Goal: Navigation & Orientation: Find specific page/section

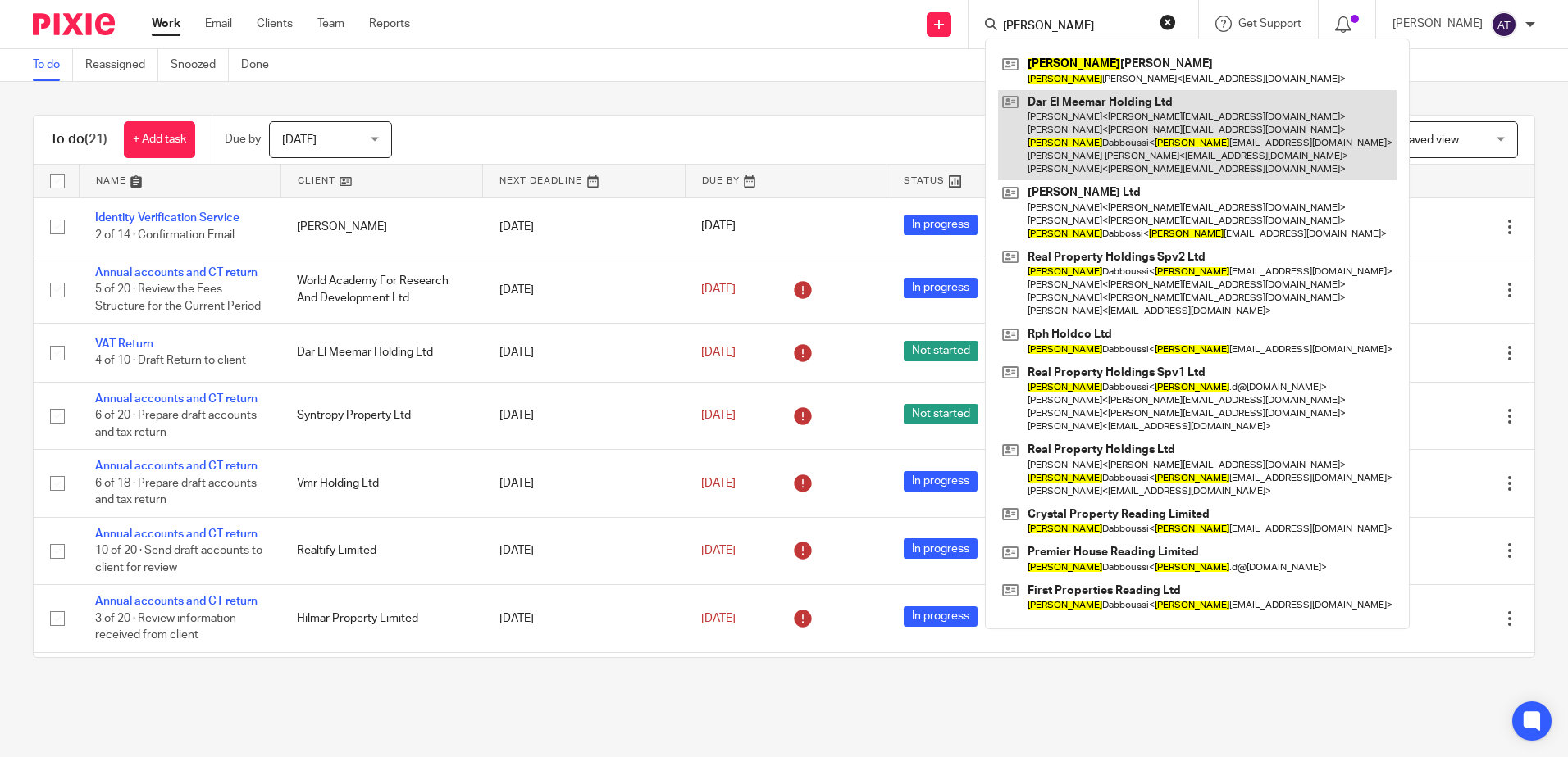
type input "issam"
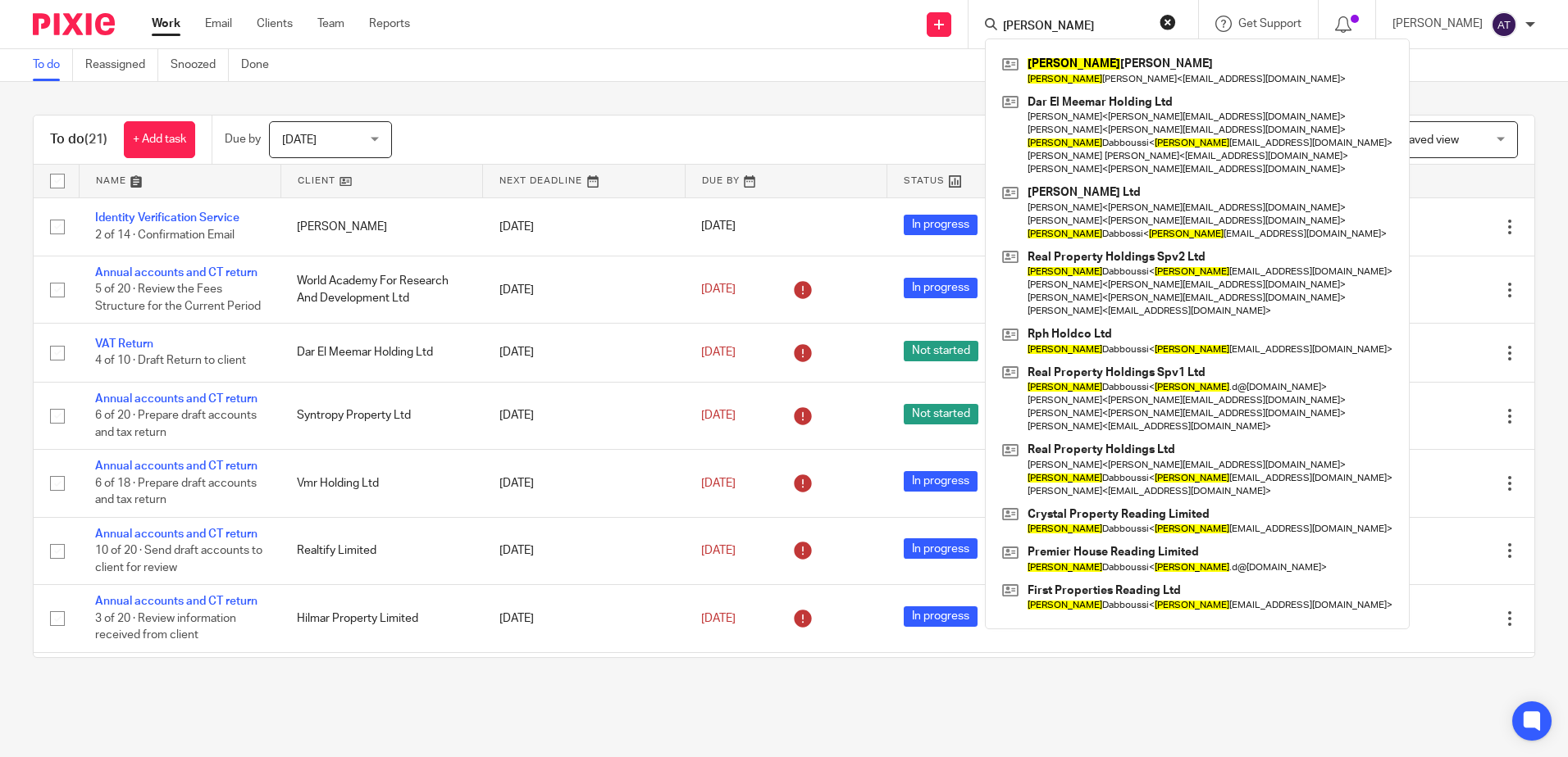
click at [534, 73] on div "To do Reassigned Snoozed Done" at bounding box center [784, 65] width 1568 height 32
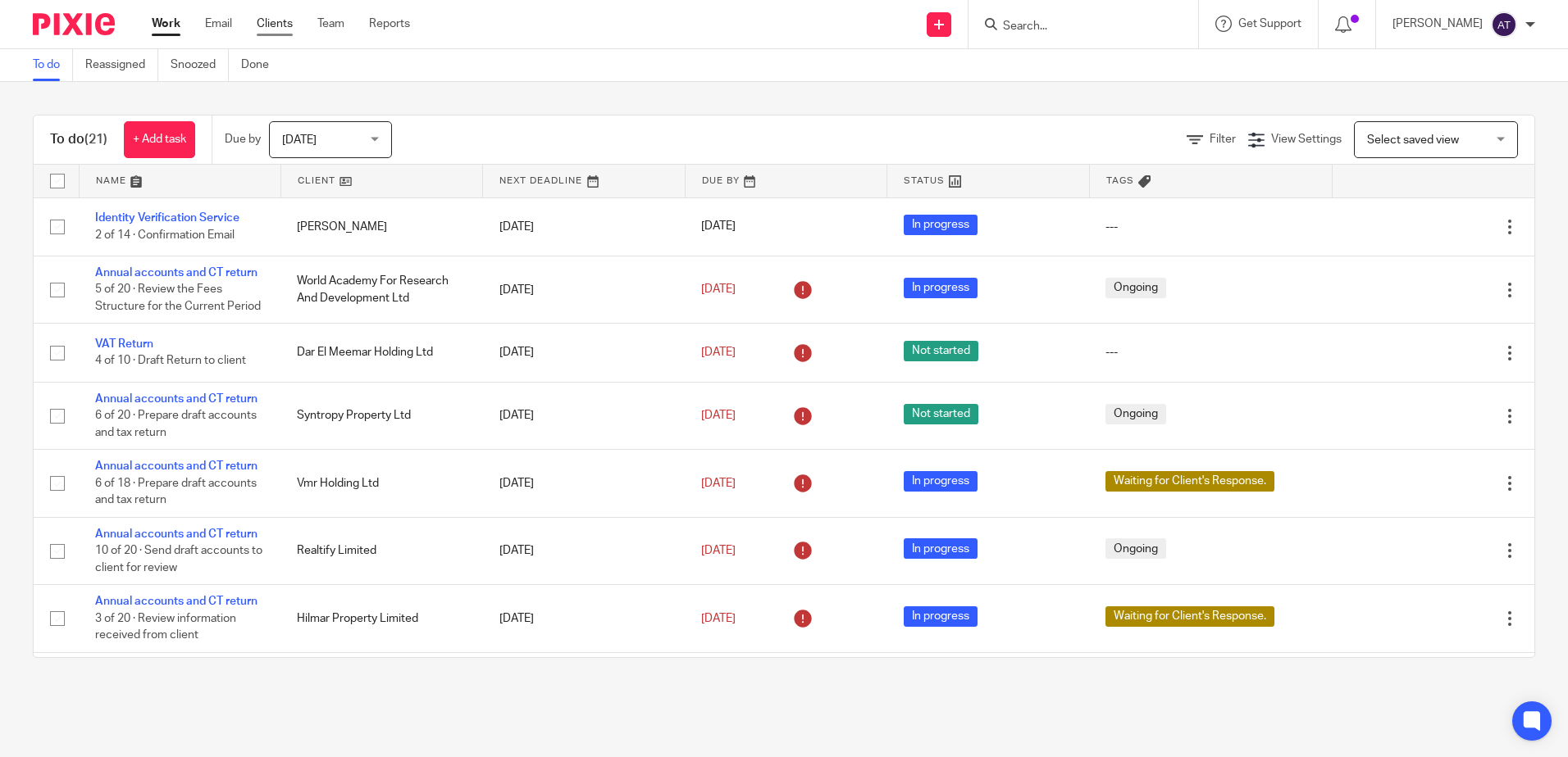
click at [286, 24] on link "Clients" at bounding box center [275, 24] width 36 height 17
click at [333, 25] on link "Team" at bounding box center [330, 24] width 27 height 17
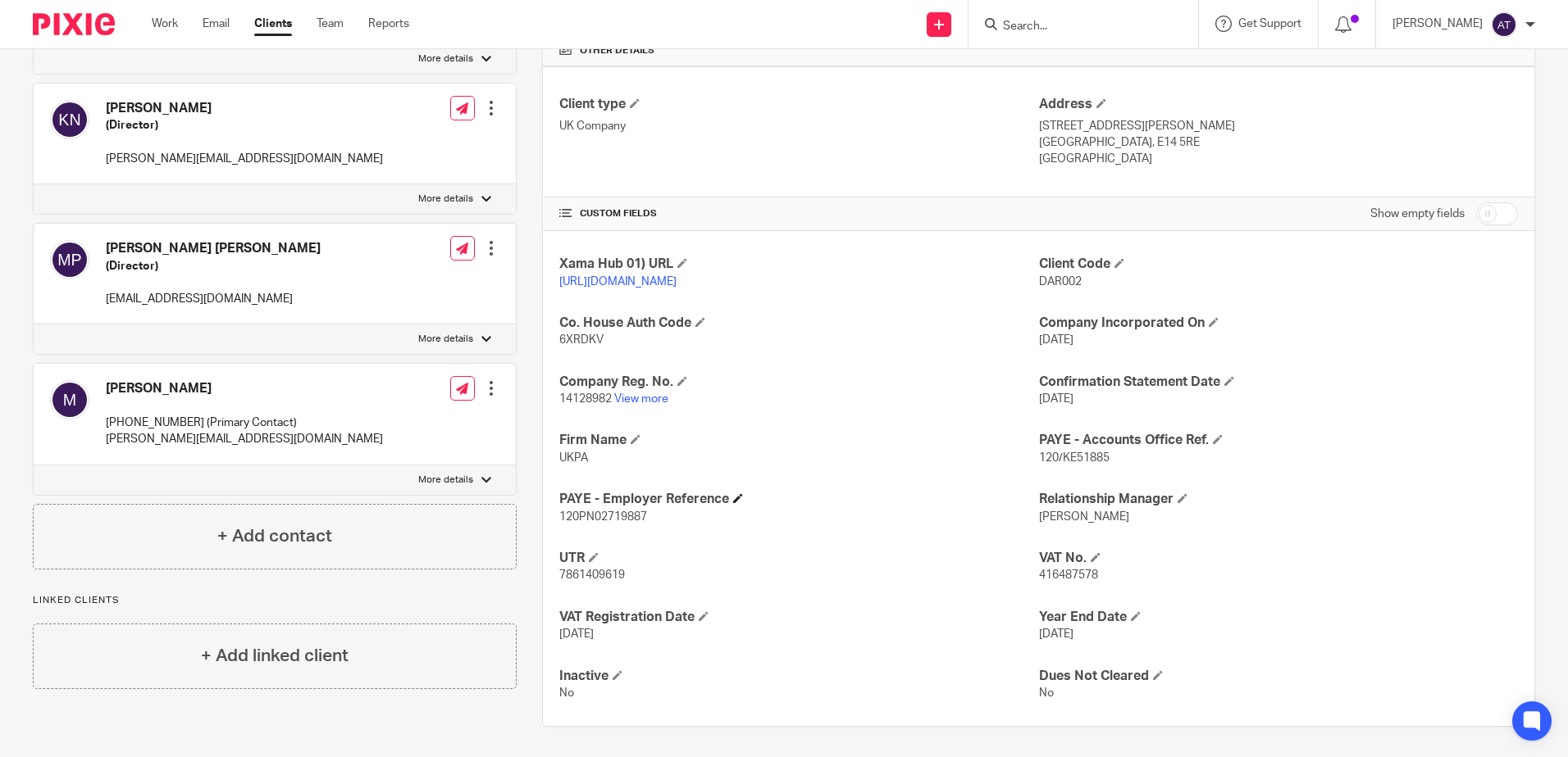
scroll to position [419, 0]
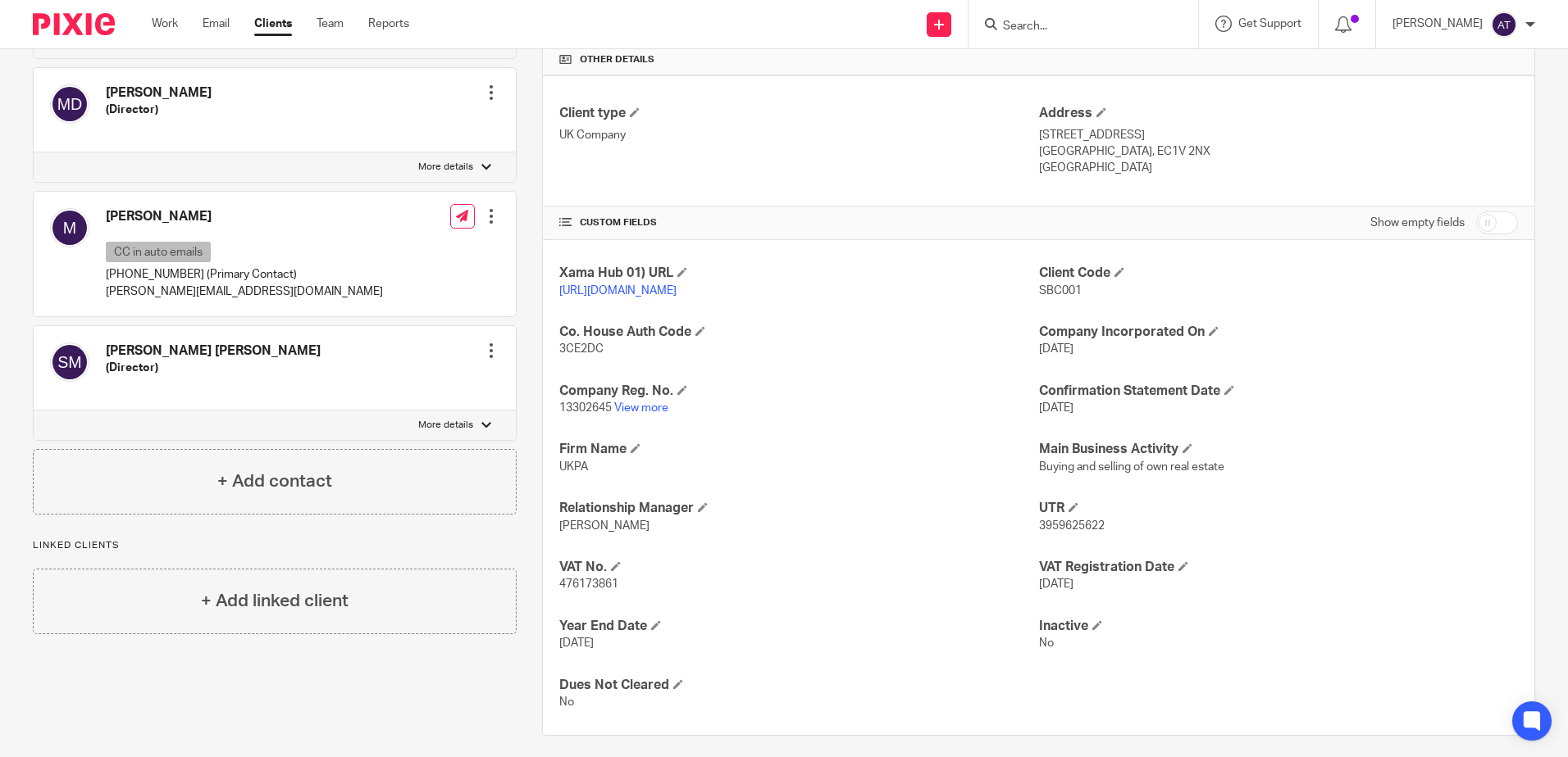
scroll to position [409, 0]
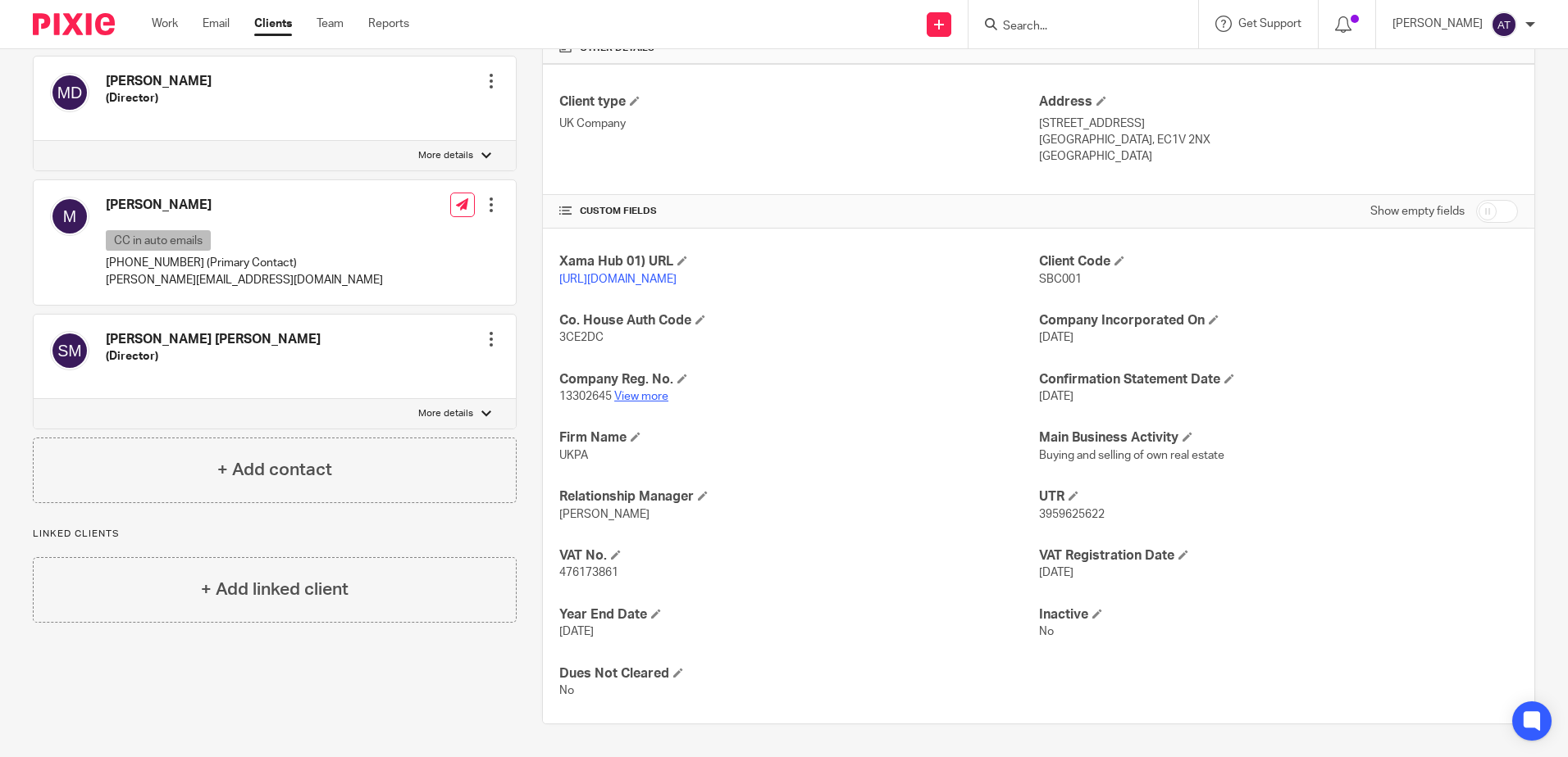
click at [649, 400] on link "View more" at bounding box center [641, 397] width 55 height 11
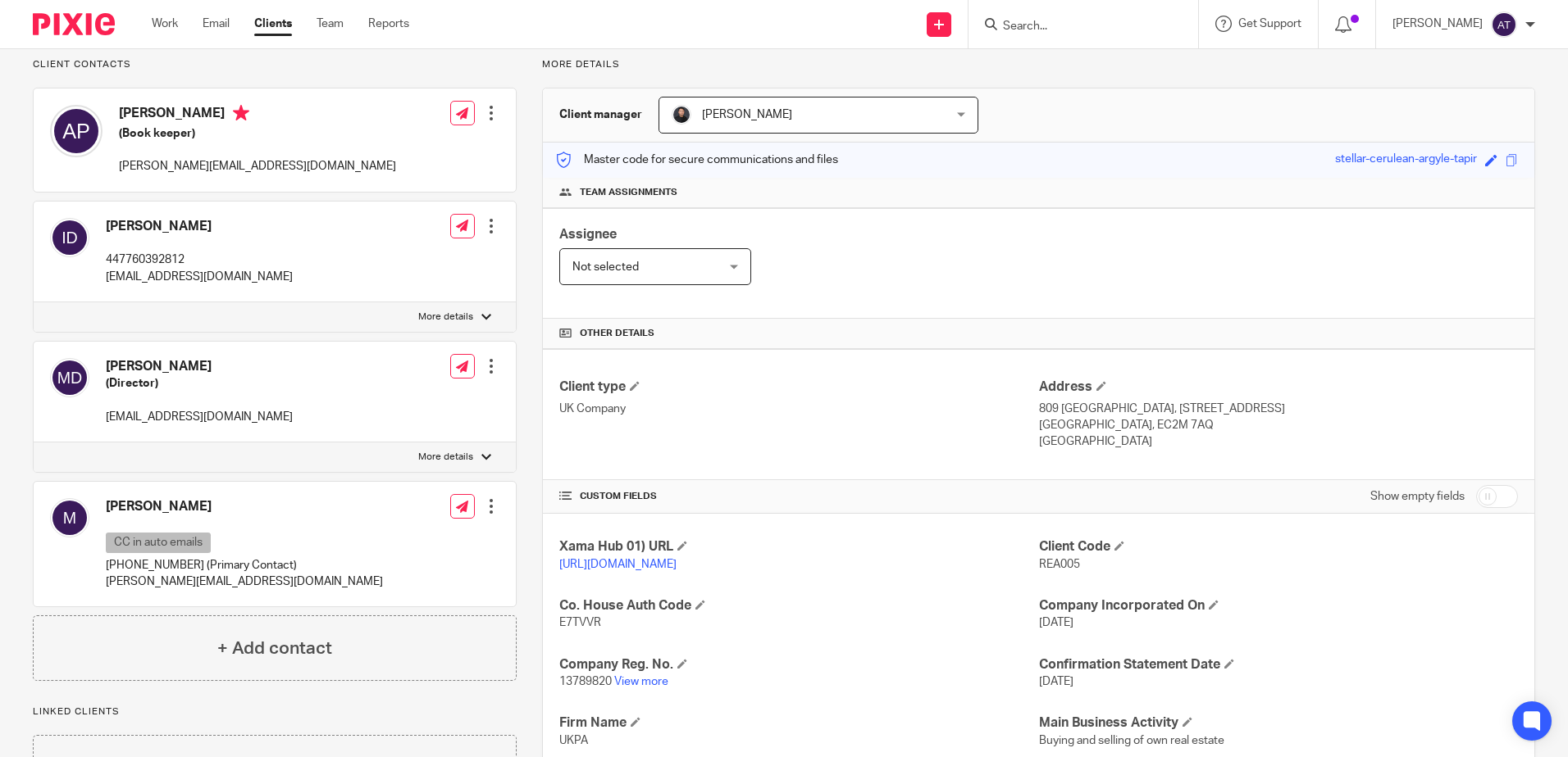
scroll to position [328, 0]
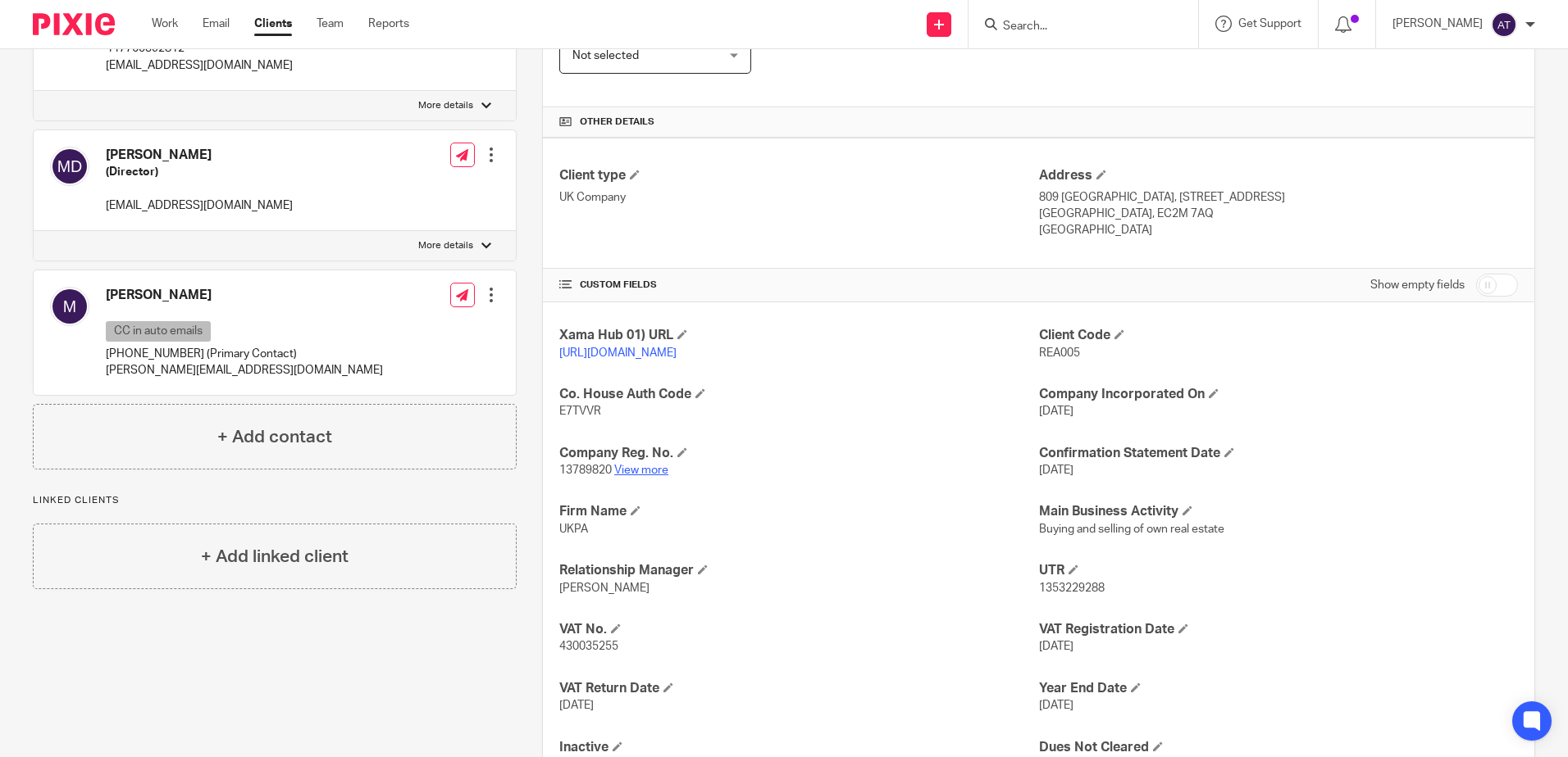
click at [646, 476] on link "View more" at bounding box center [641, 470] width 55 height 11
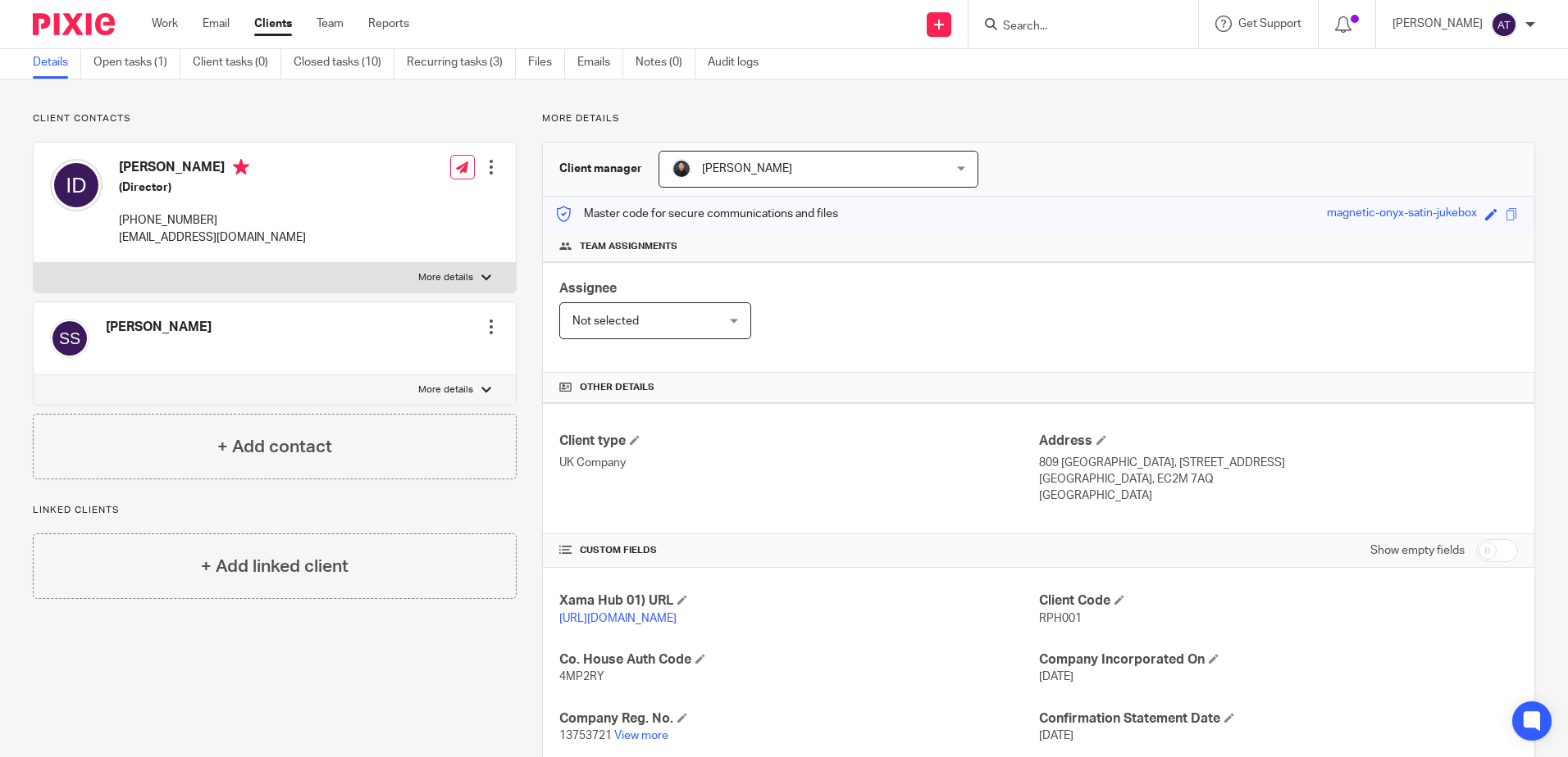
scroll to position [164, 0]
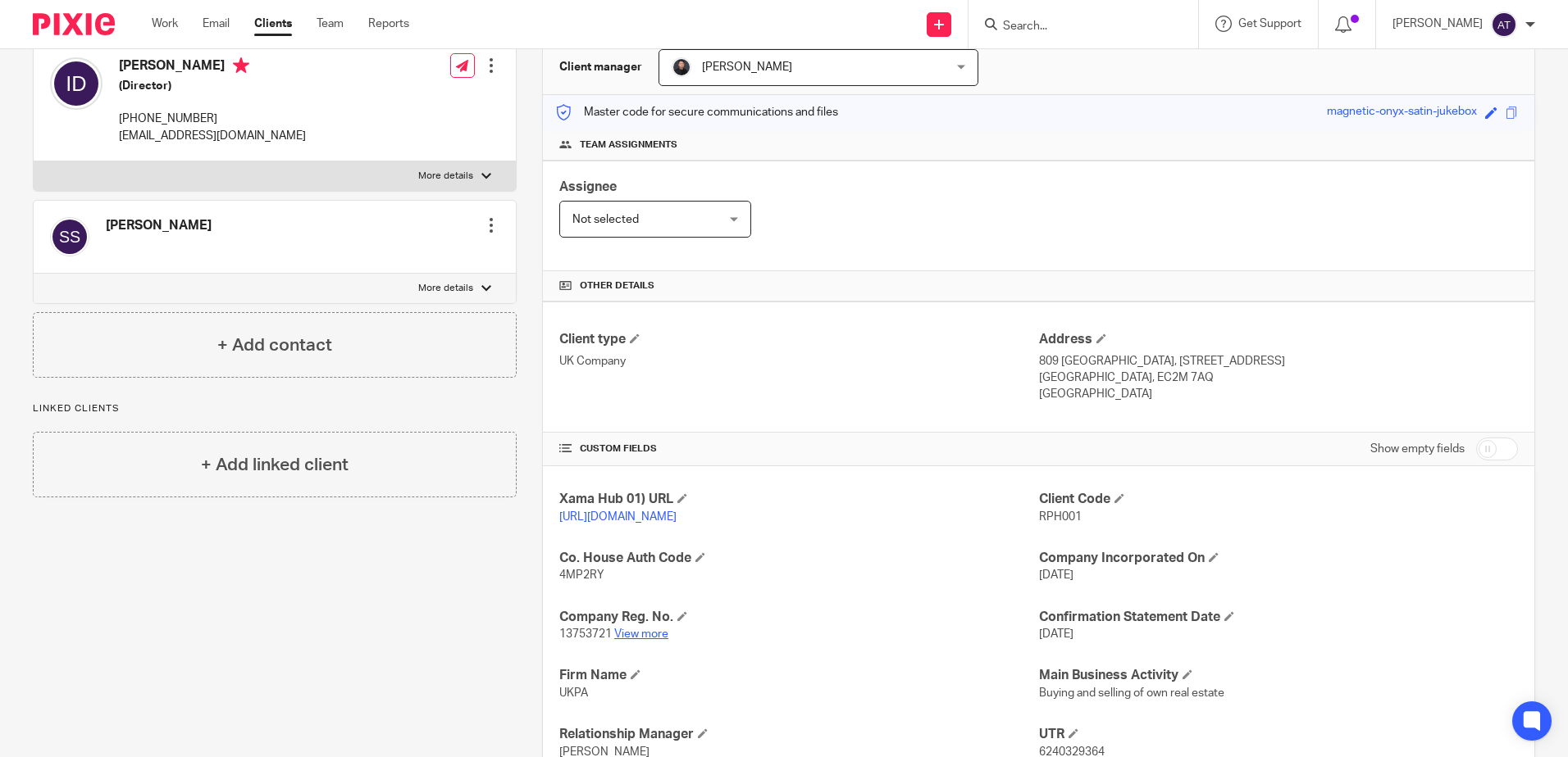
click at [646, 641] on link "View more" at bounding box center [641, 634] width 55 height 11
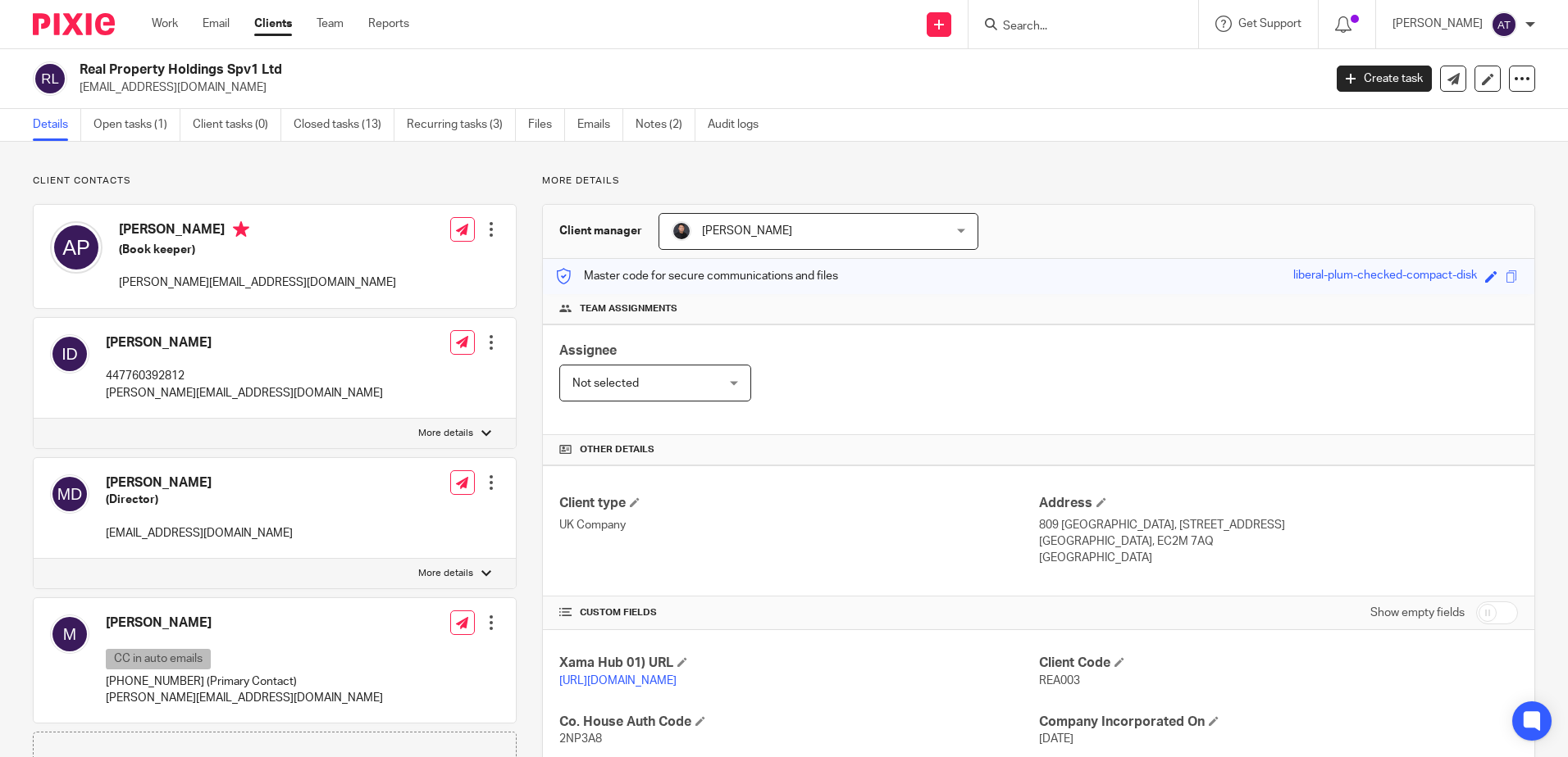
scroll to position [328, 0]
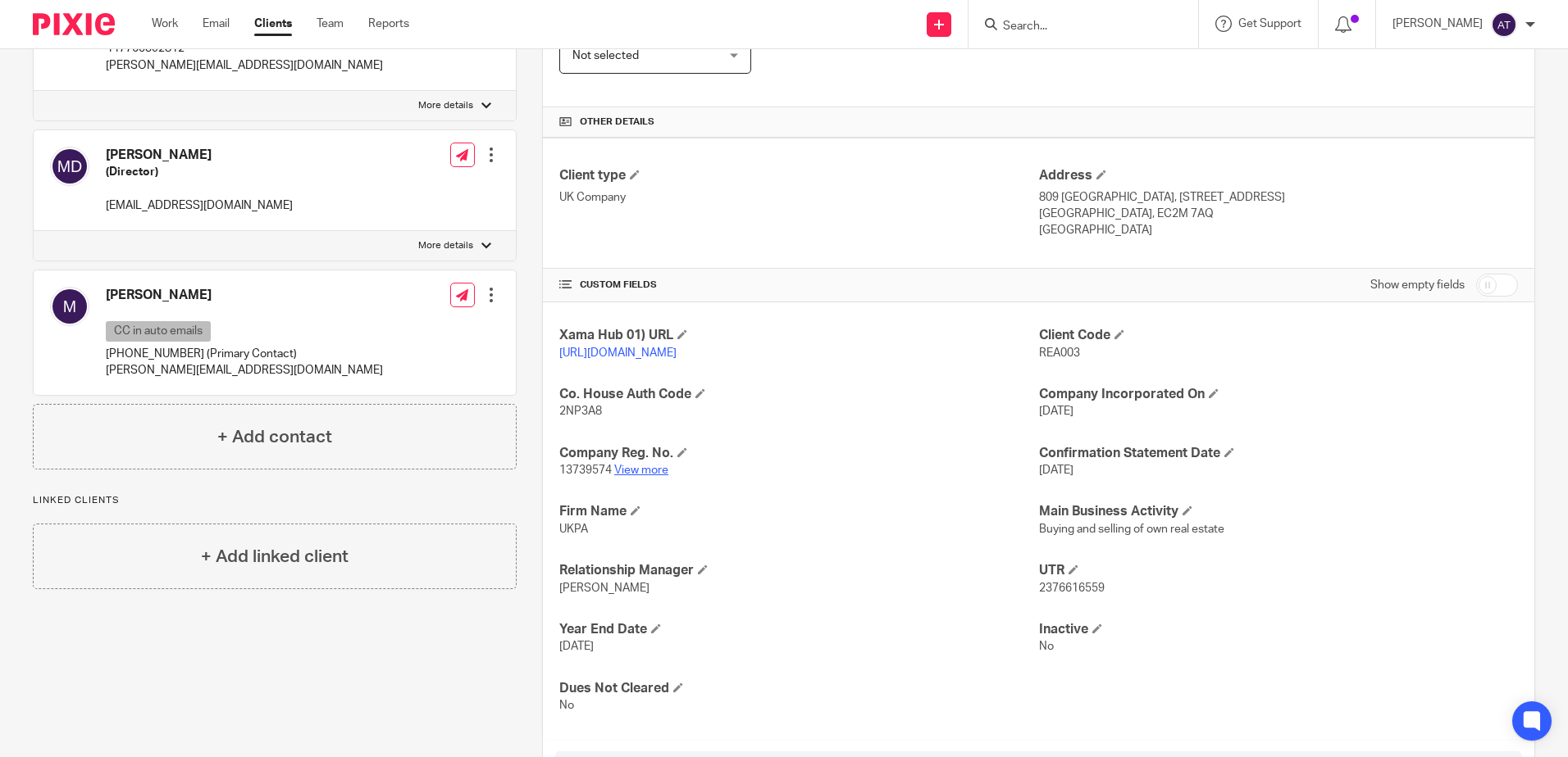
click at [641, 476] on link "View more" at bounding box center [641, 470] width 55 height 11
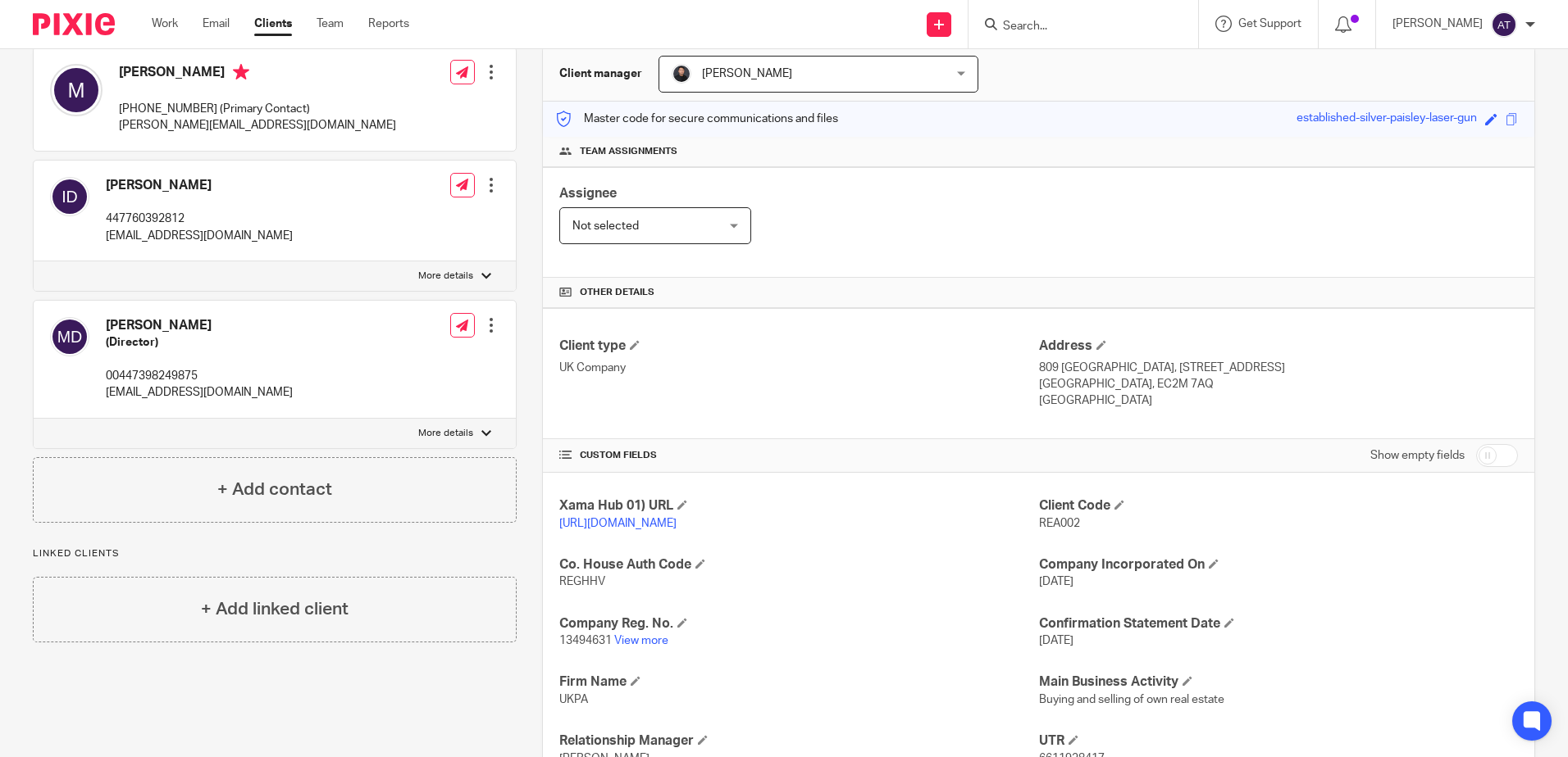
scroll to position [328, 0]
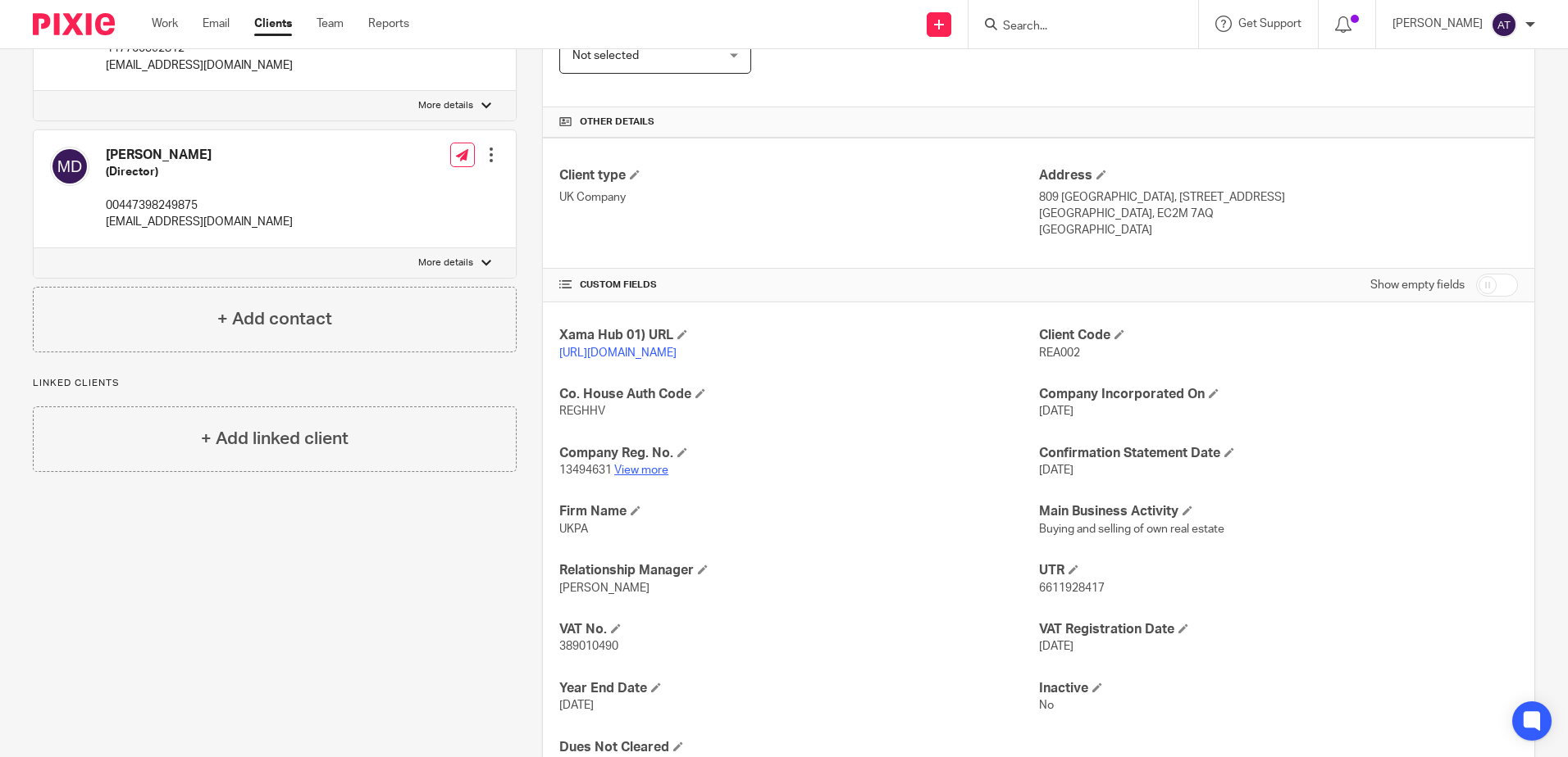
click at [644, 476] on link "View more" at bounding box center [641, 470] width 55 height 11
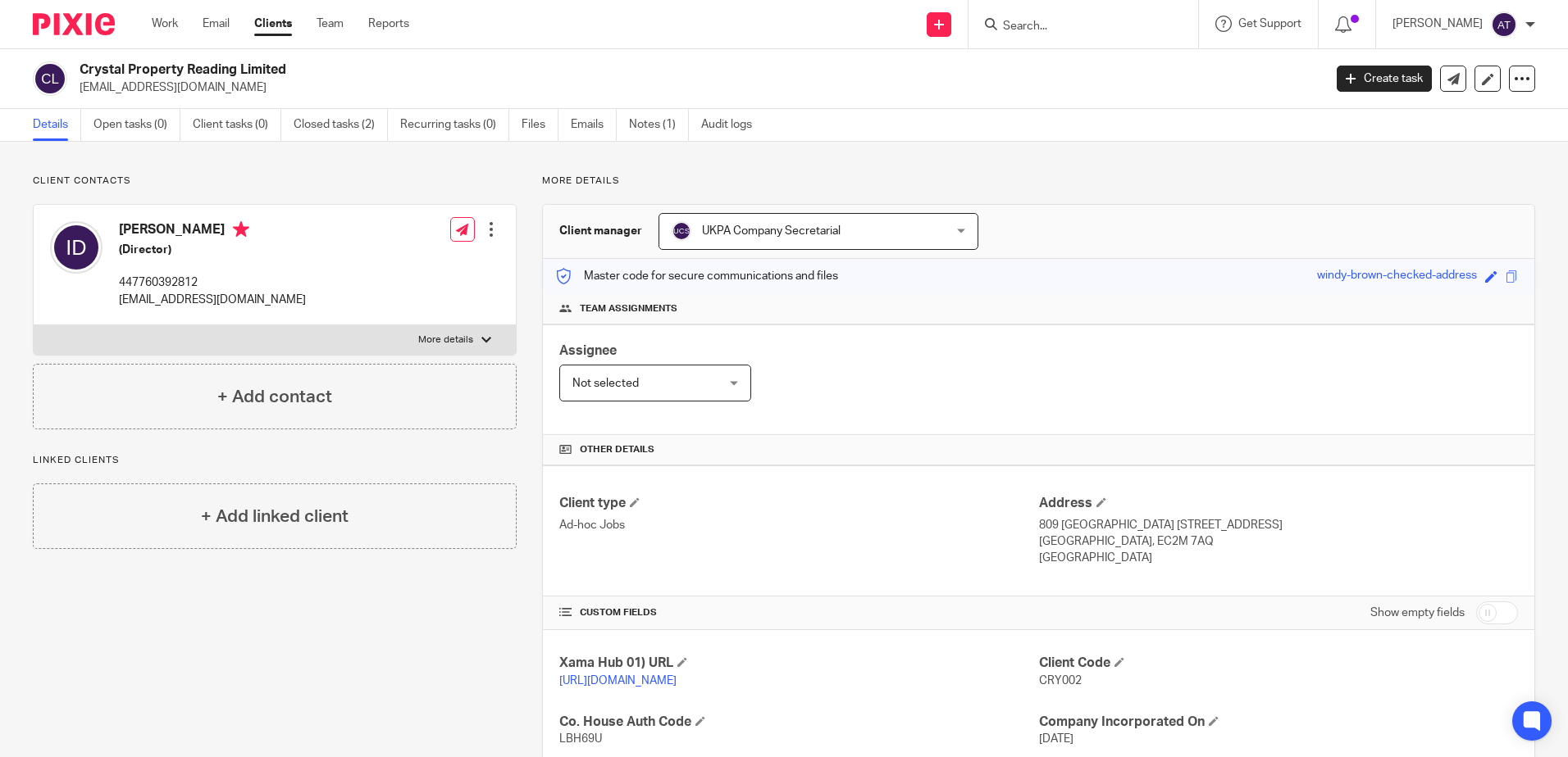
scroll to position [242, 0]
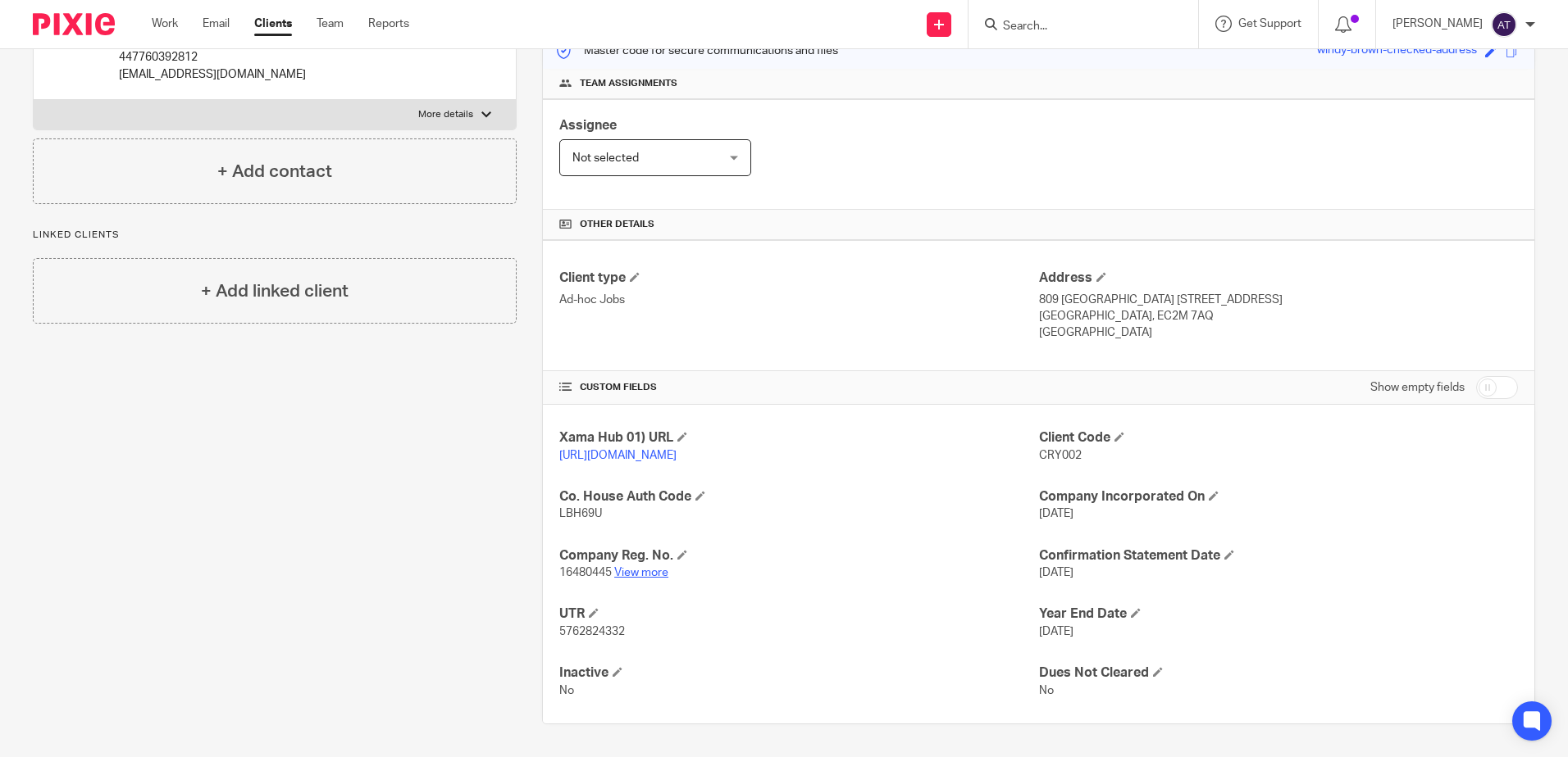
click at [635, 571] on link "View more" at bounding box center [641, 573] width 55 height 11
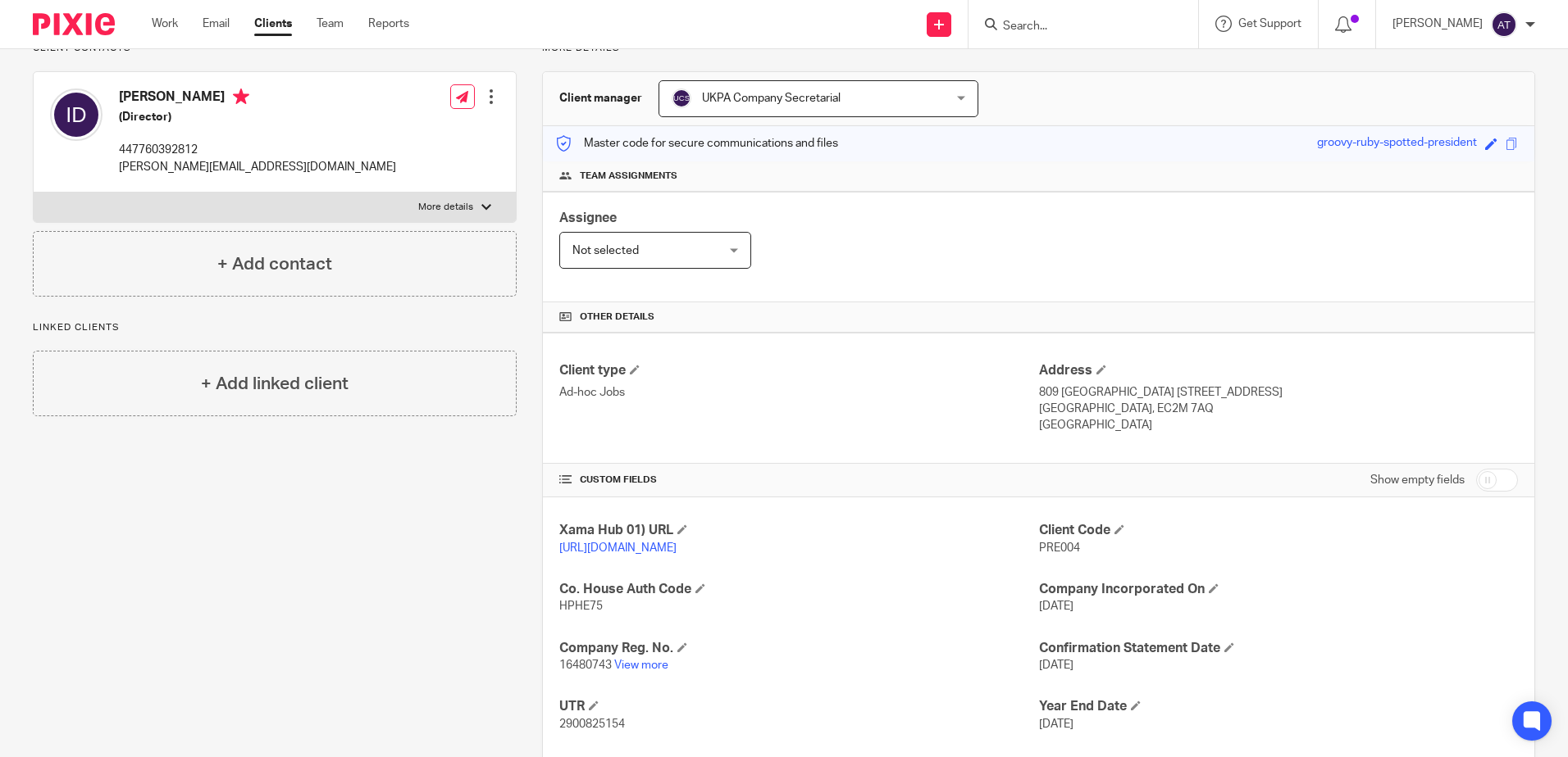
scroll to position [242, 0]
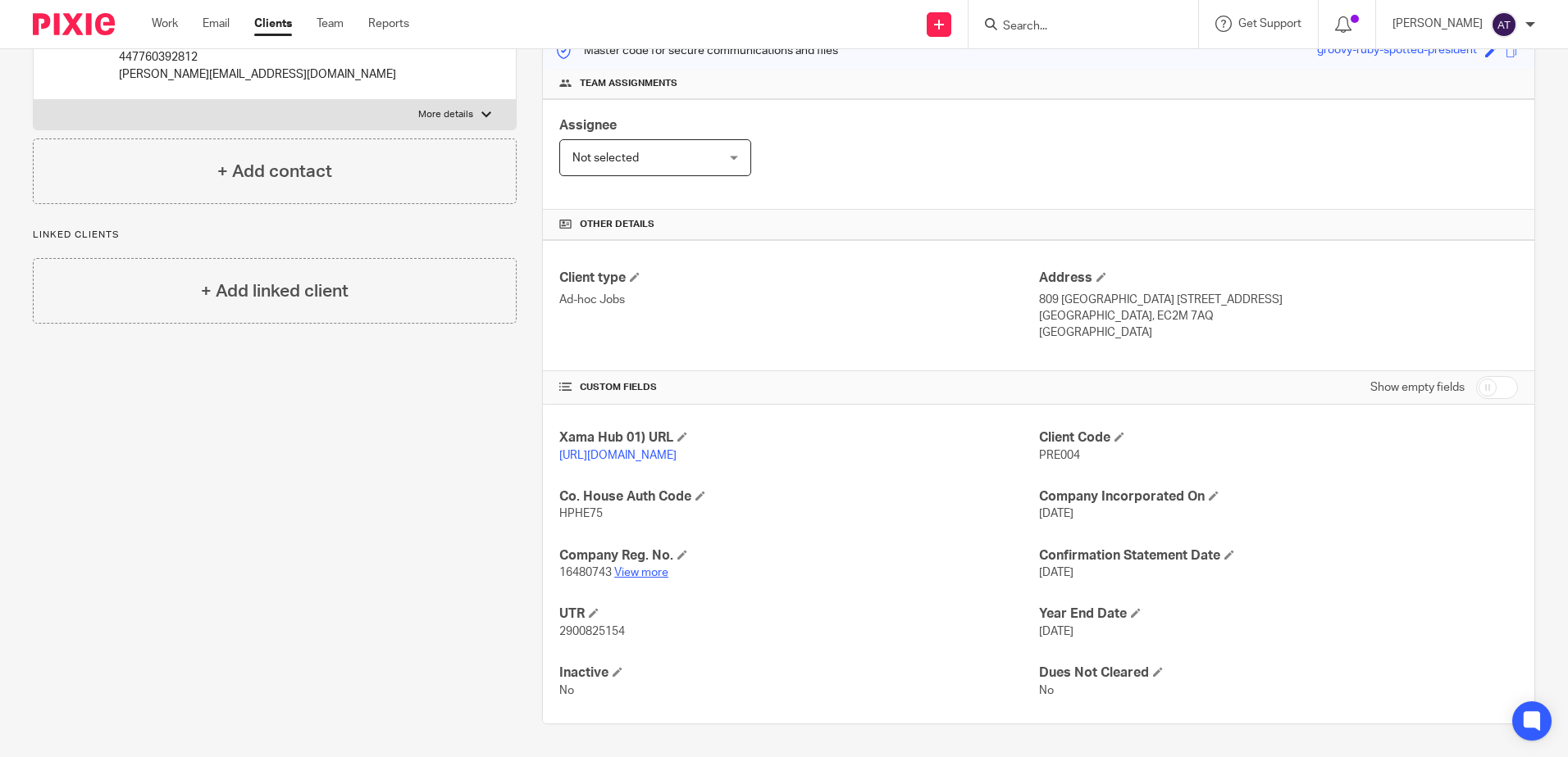
click at [655, 568] on link "View more" at bounding box center [641, 573] width 55 height 11
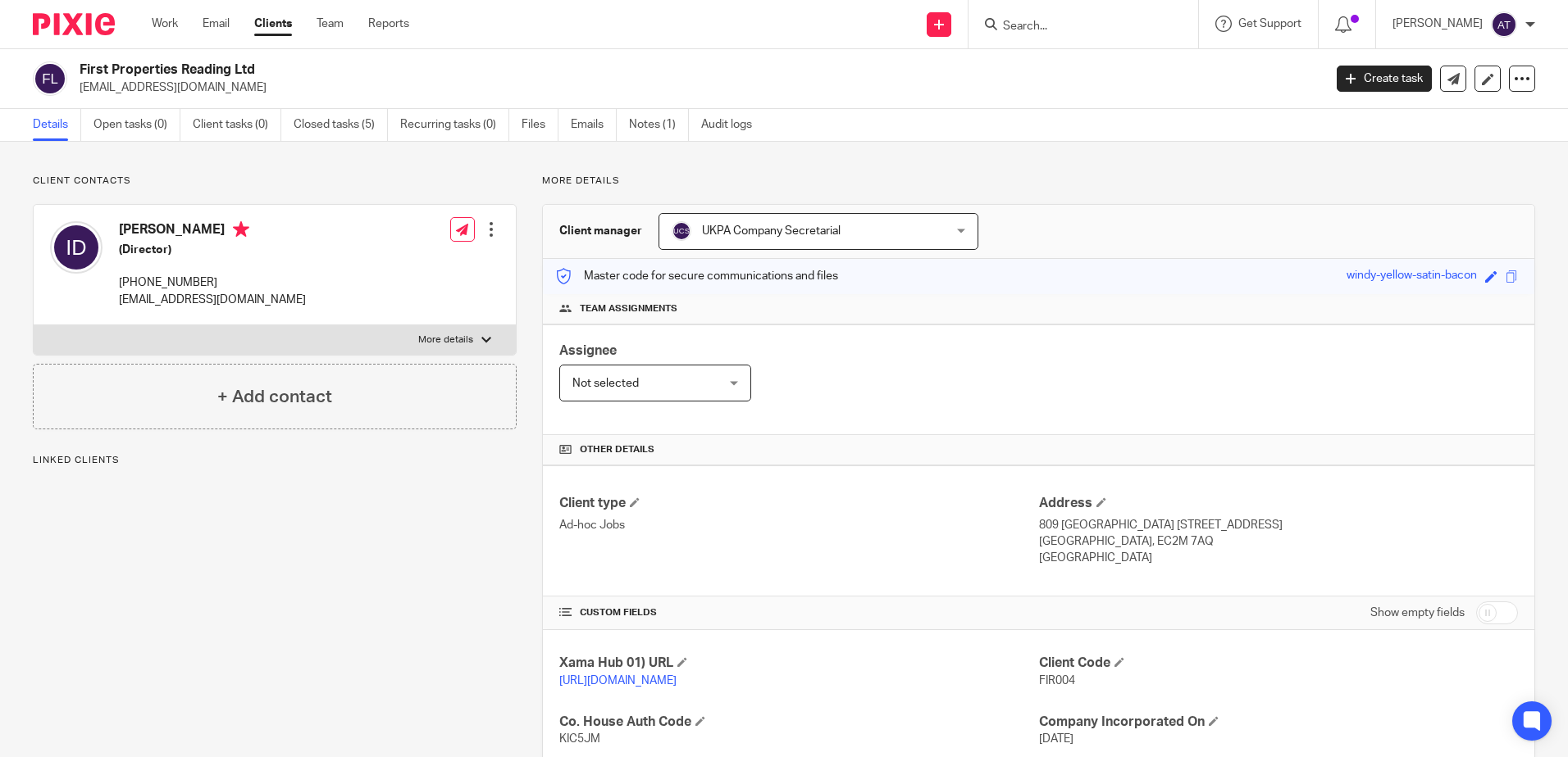
click at [448, 83] on p "issamdabboussi@gmail.com" at bounding box center [695, 88] width 1232 height 17
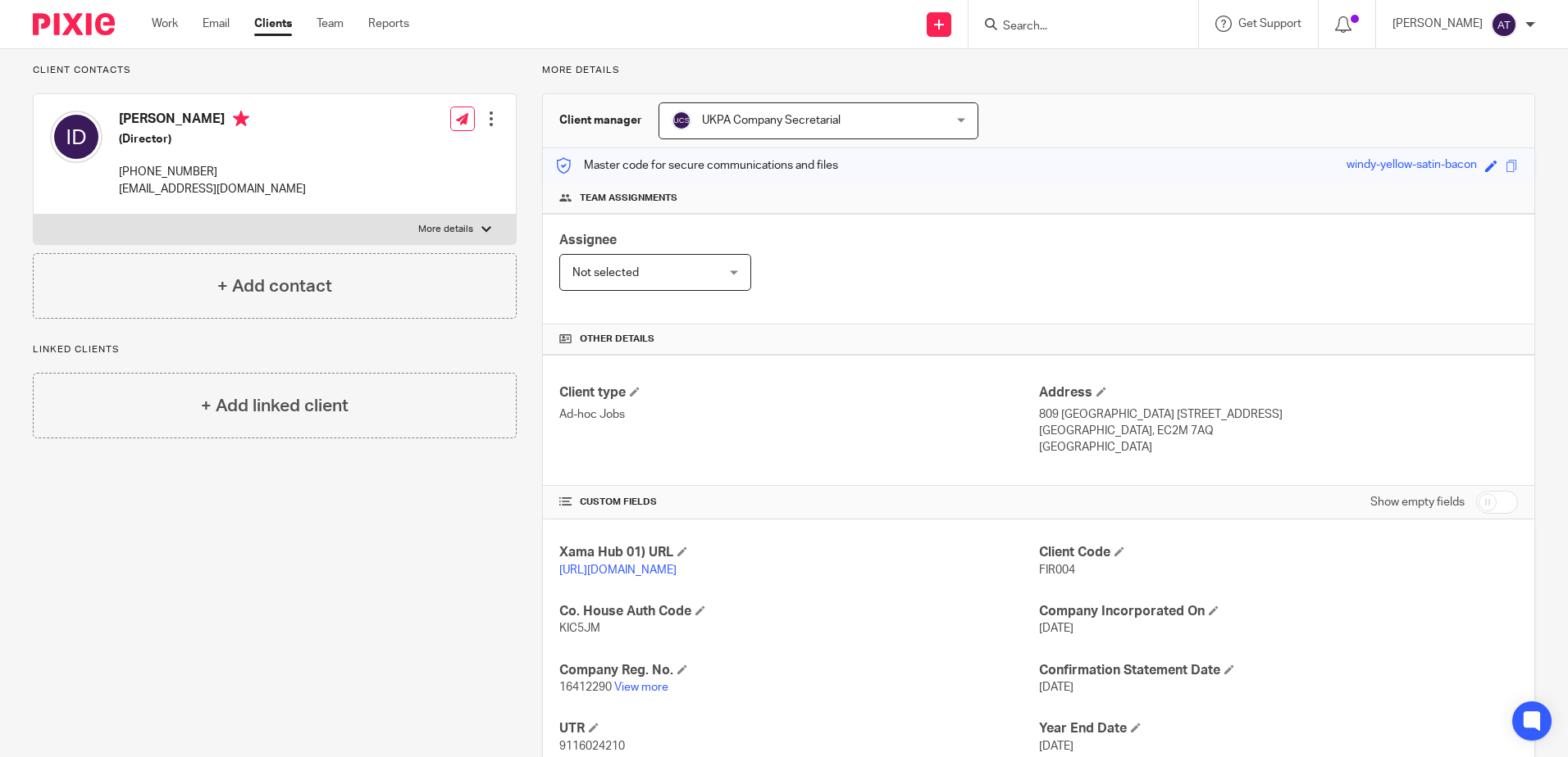
scroll to position [226, 0]
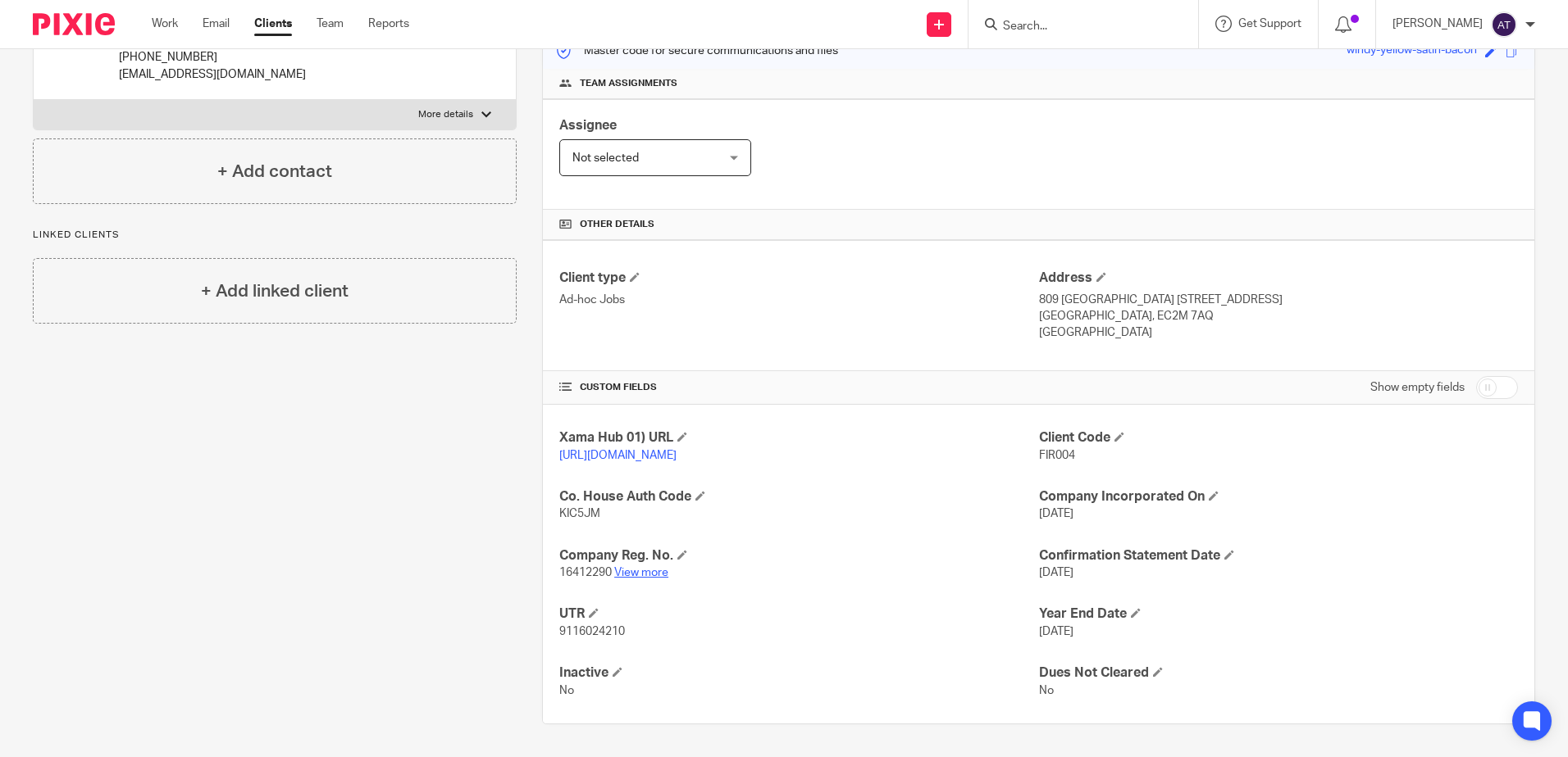
click at [642, 577] on link "View more" at bounding box center [641, 573] width 55 height 11
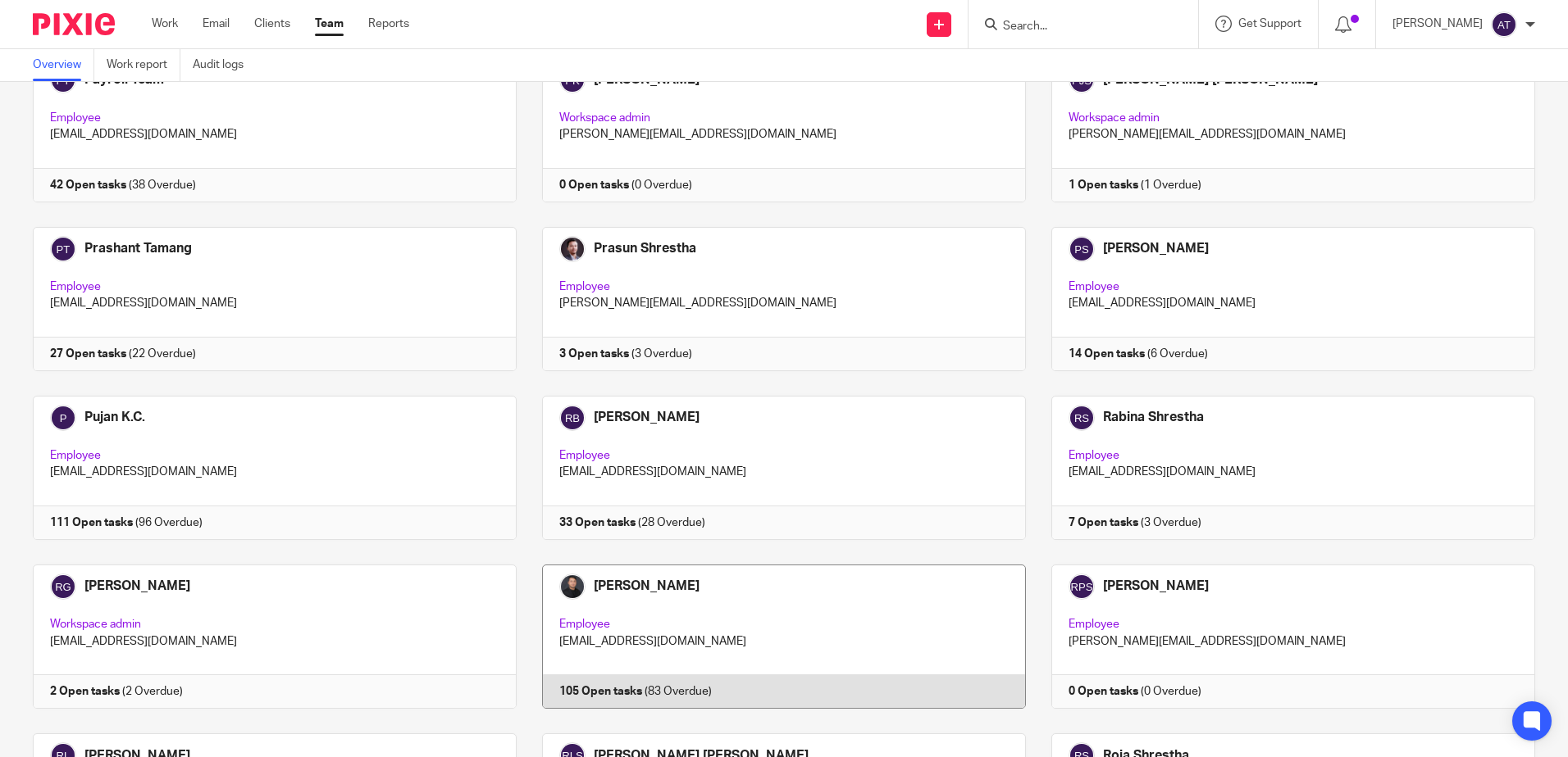
scroll to position [2787, 0]
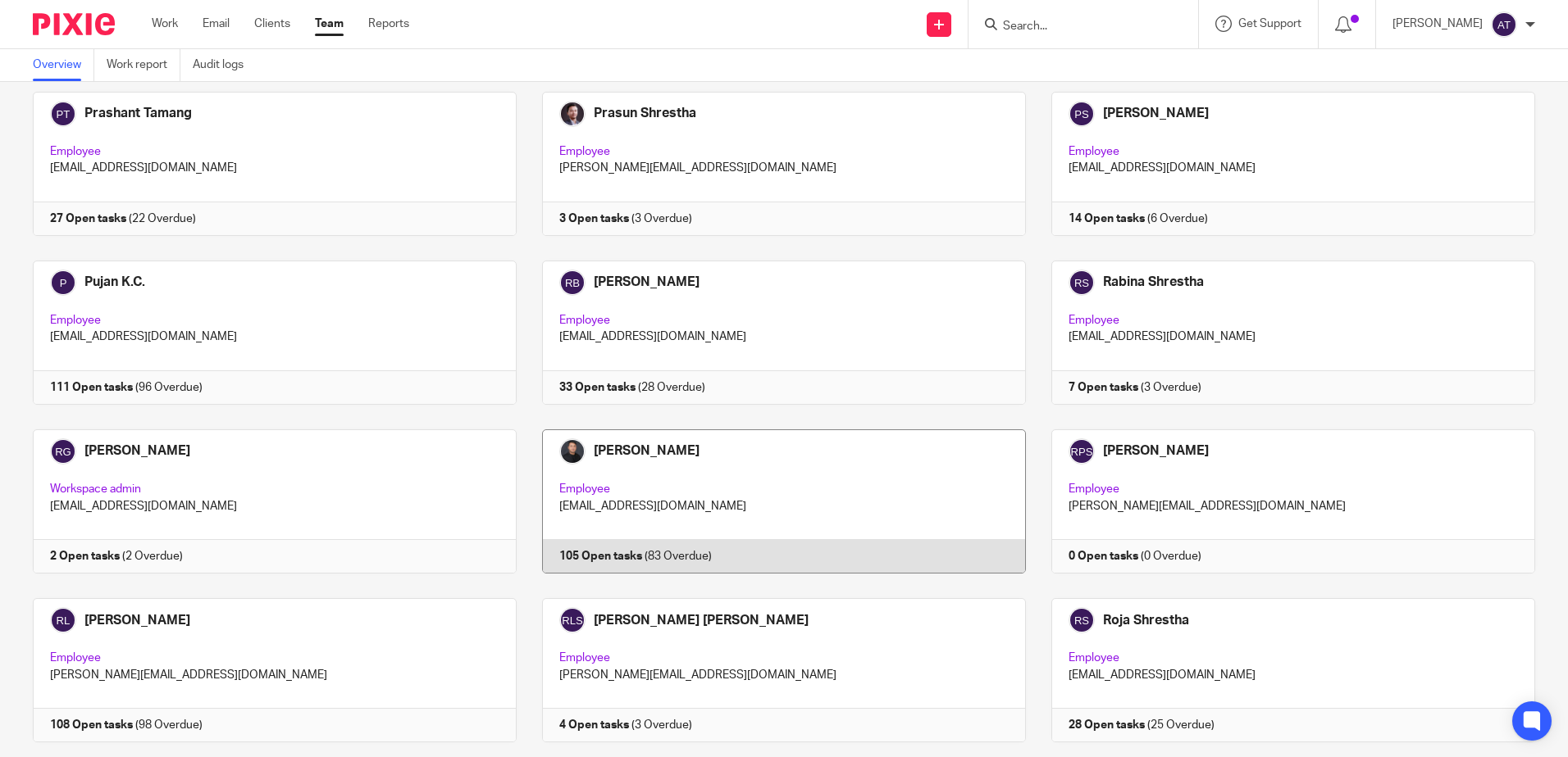
click at [793, 438] on link at bounding box center [771, 502] width 509 height 144
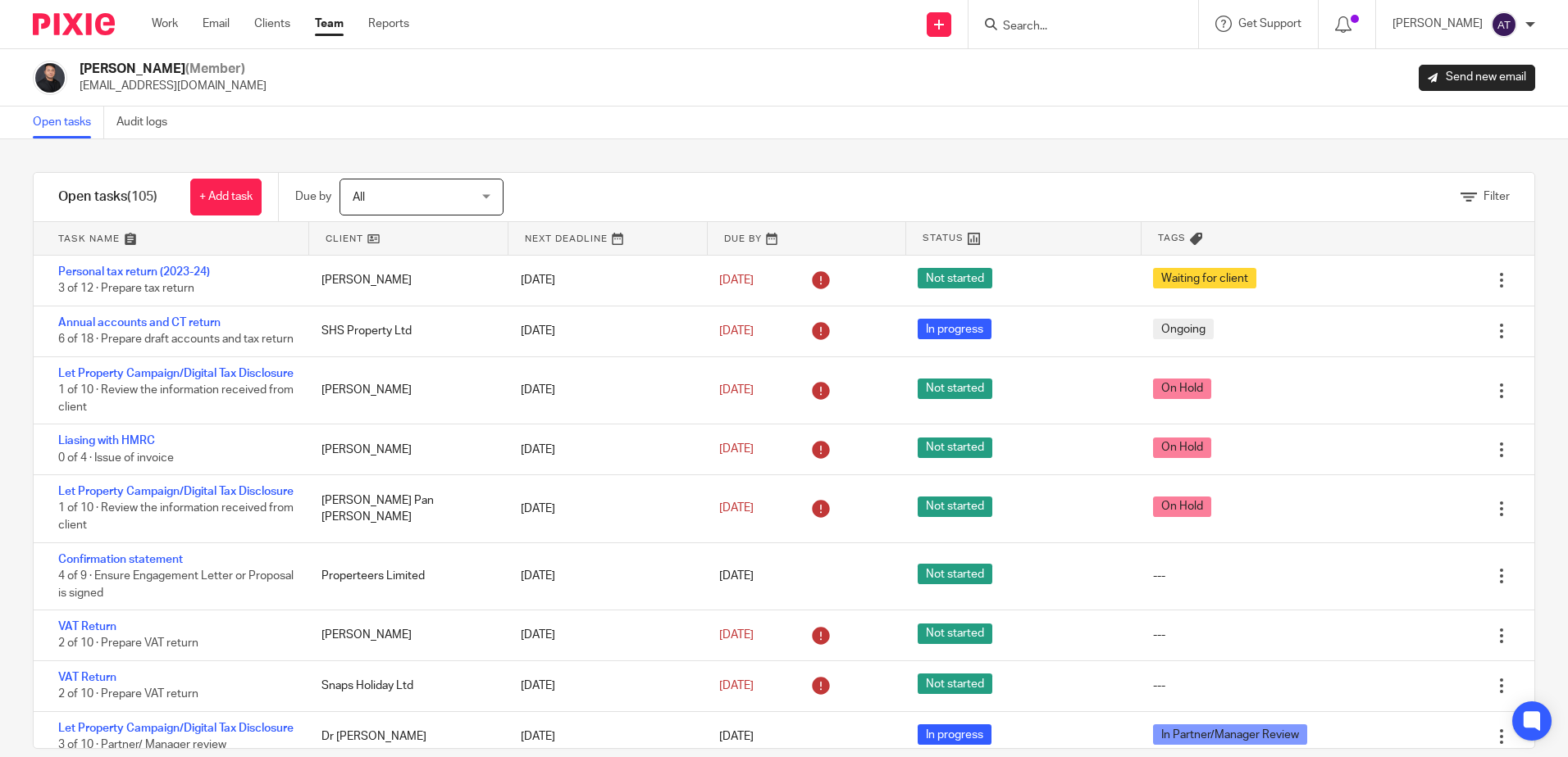
click at [374, 198] on span "All" at bounding box center [411, 196] width 119 height 34
click at [523, 112] on div "Open tasks Audit logs" at bounding box center [784, 122] width 1568 height 32
click at [119, 241] on link at bounding box center [170, 238] width 275 height 32
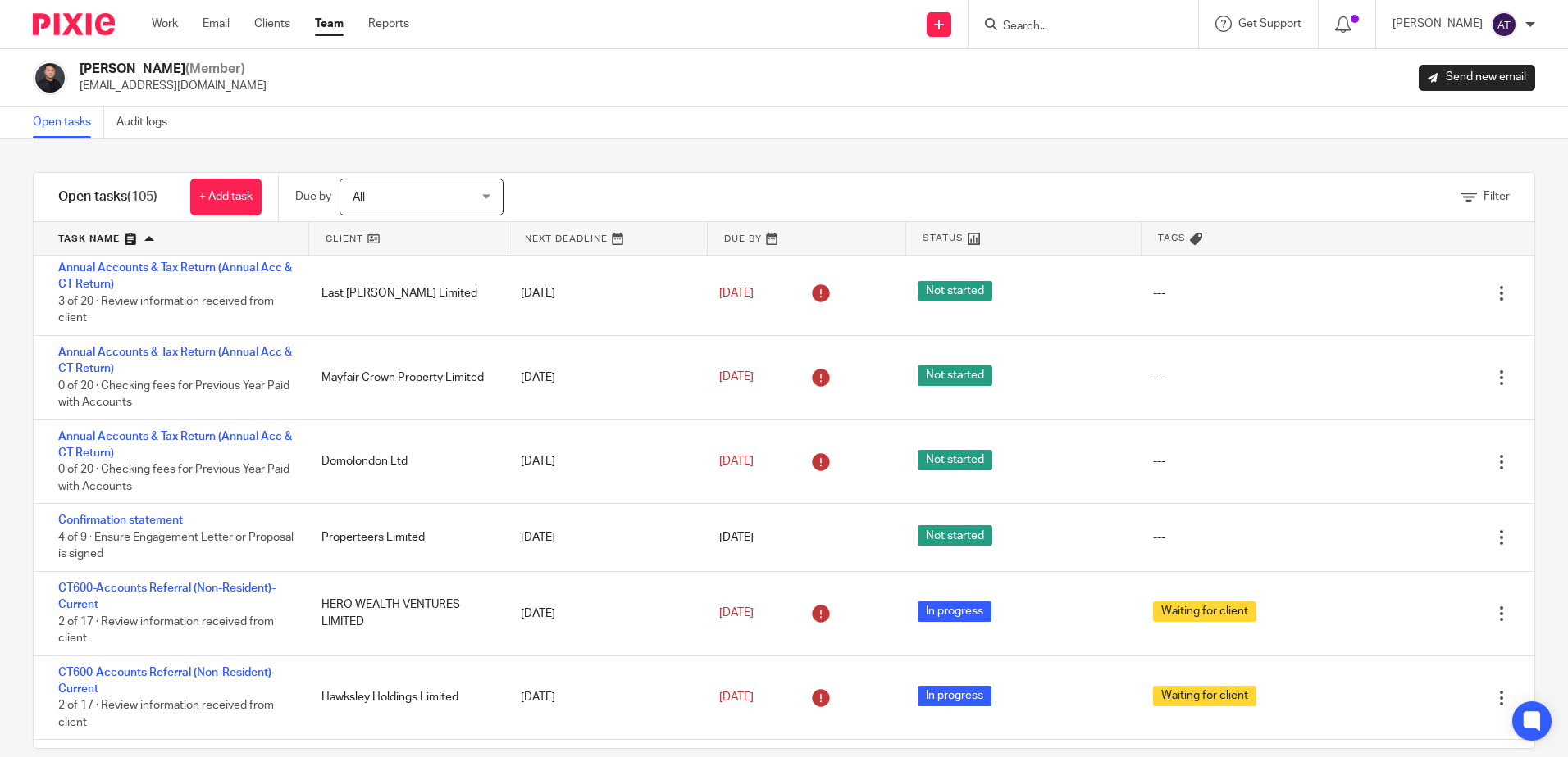
scroll to position [2295, 0]
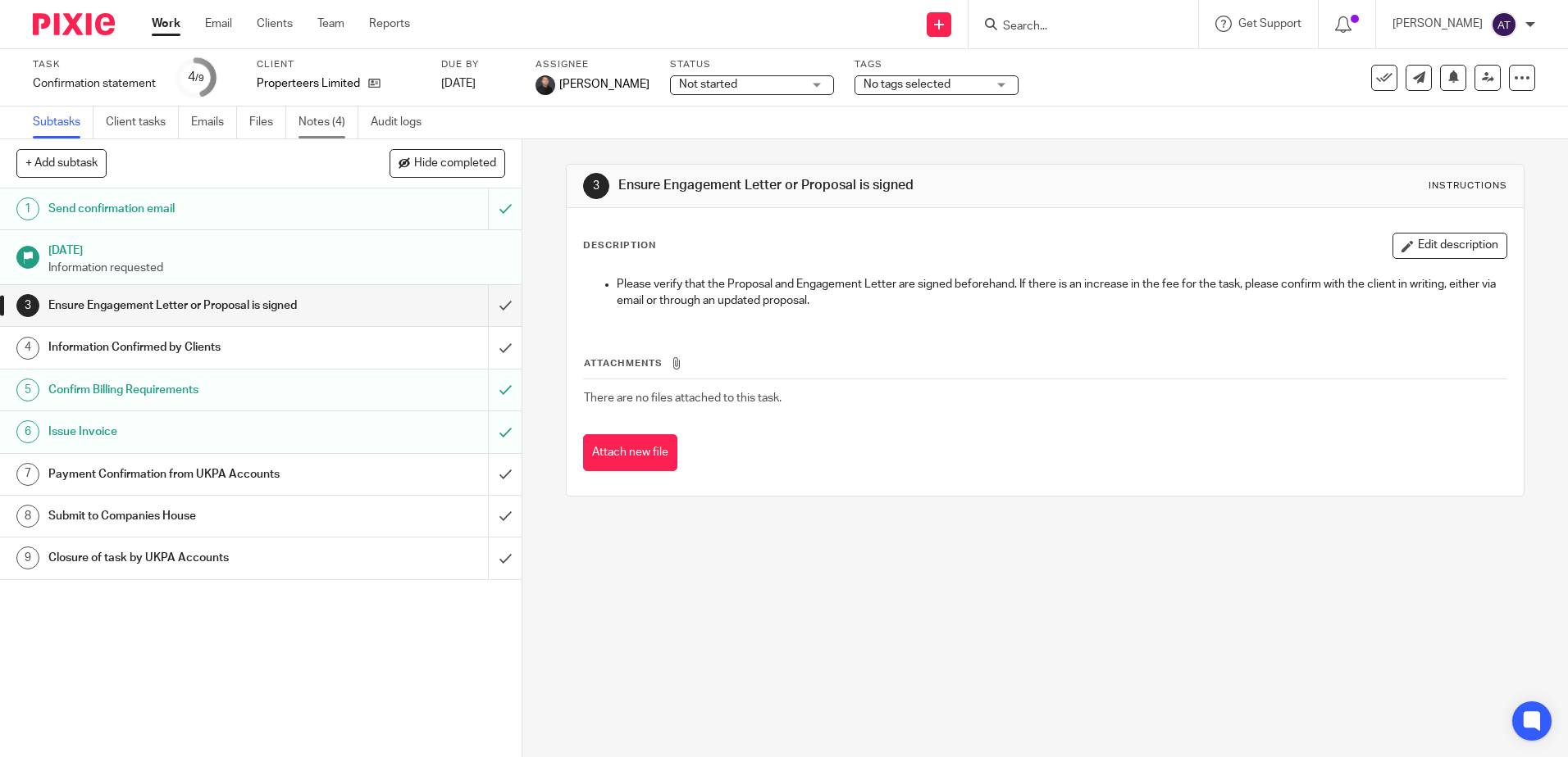
click at [343, 115] on link "Notes (4)" at bounding box center [328, 122] width 60 height 32
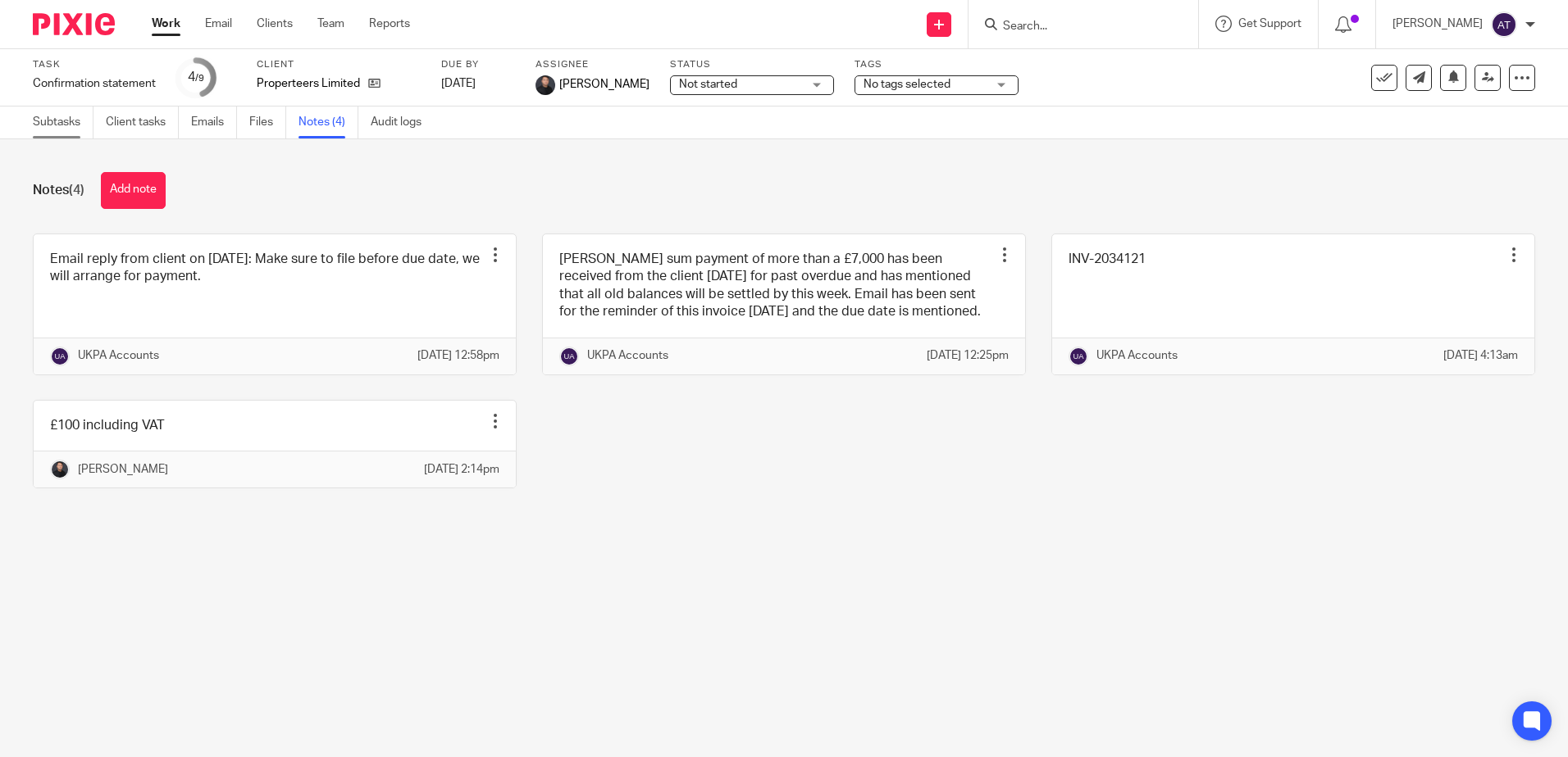
click at [78, 128] on link "Subtasks" at bounding box center [63, 122] width 61 height 32
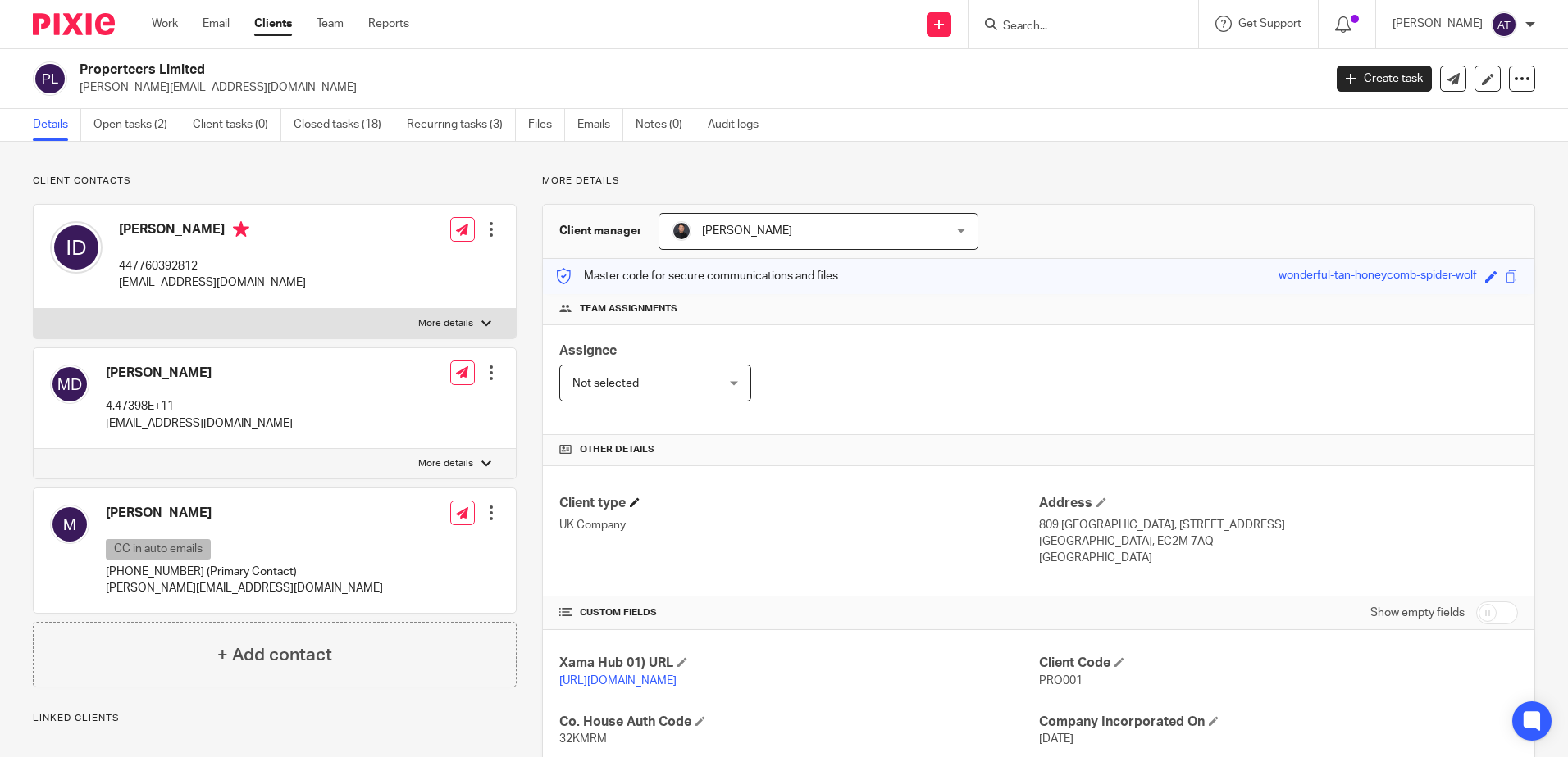
scroll to position [328, 0]
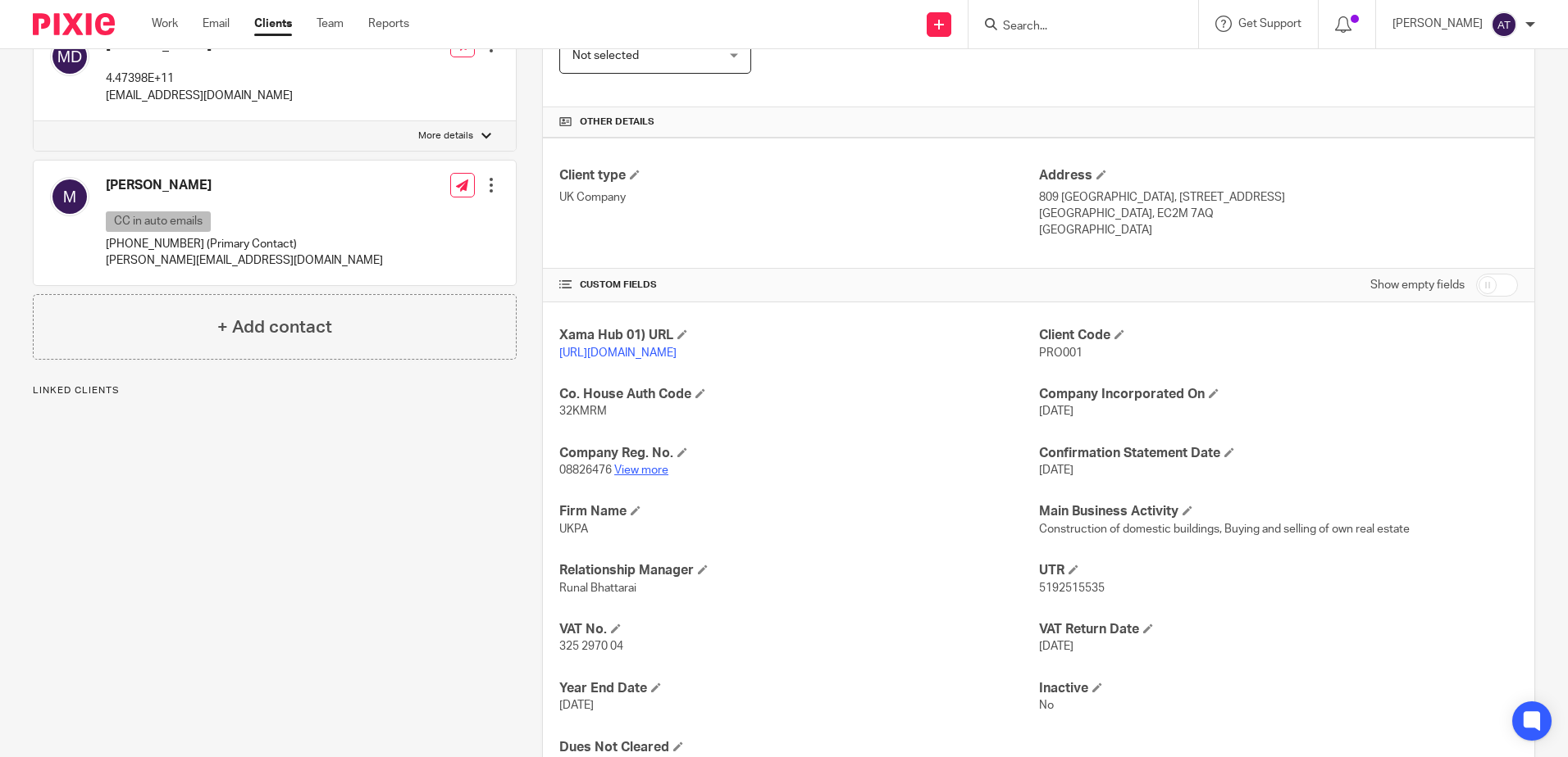
click at [650, 476] on link "View more" at bounding box center [641, 470] width 55 height 11
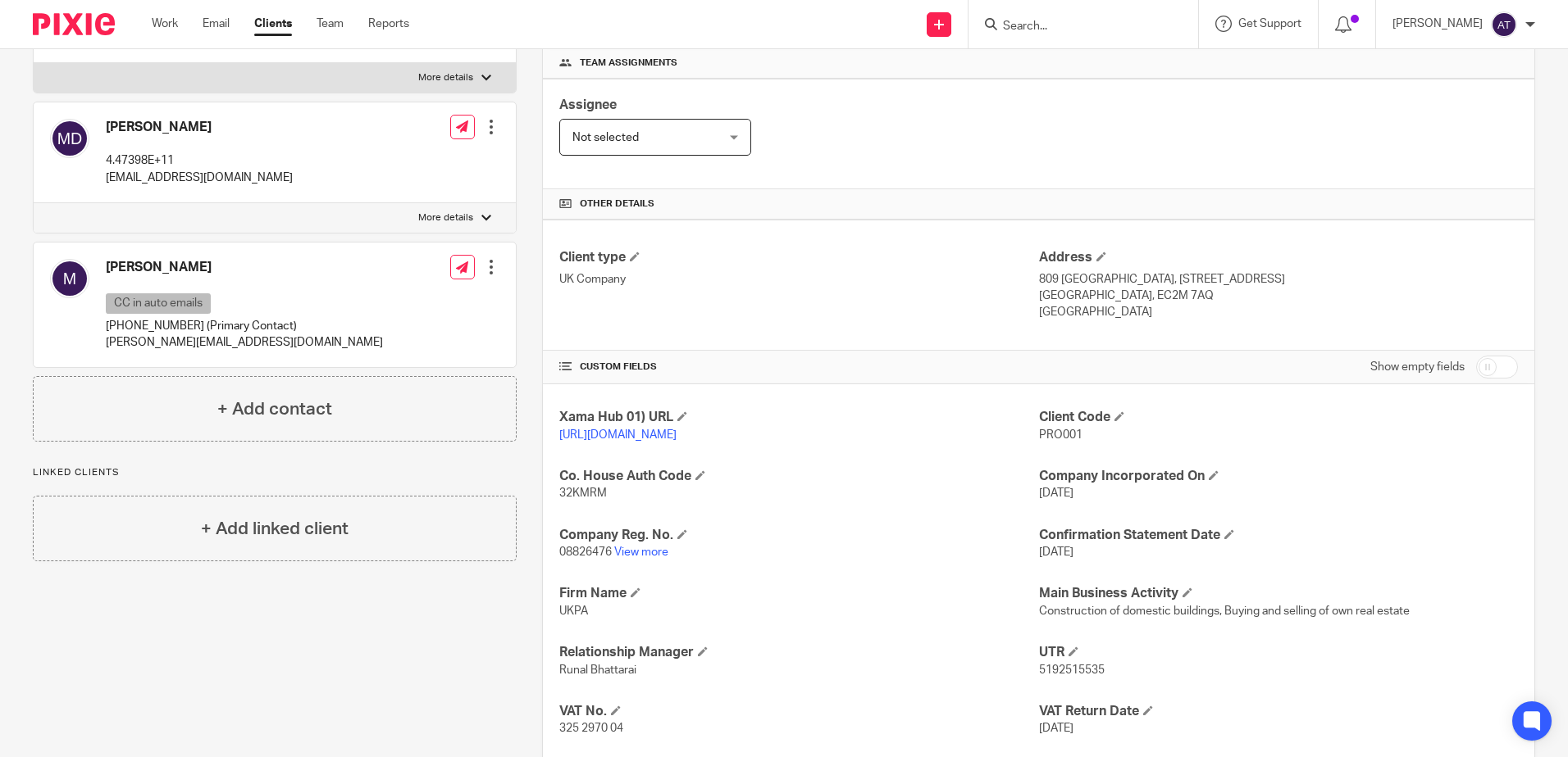
scroll to position [409, 0]
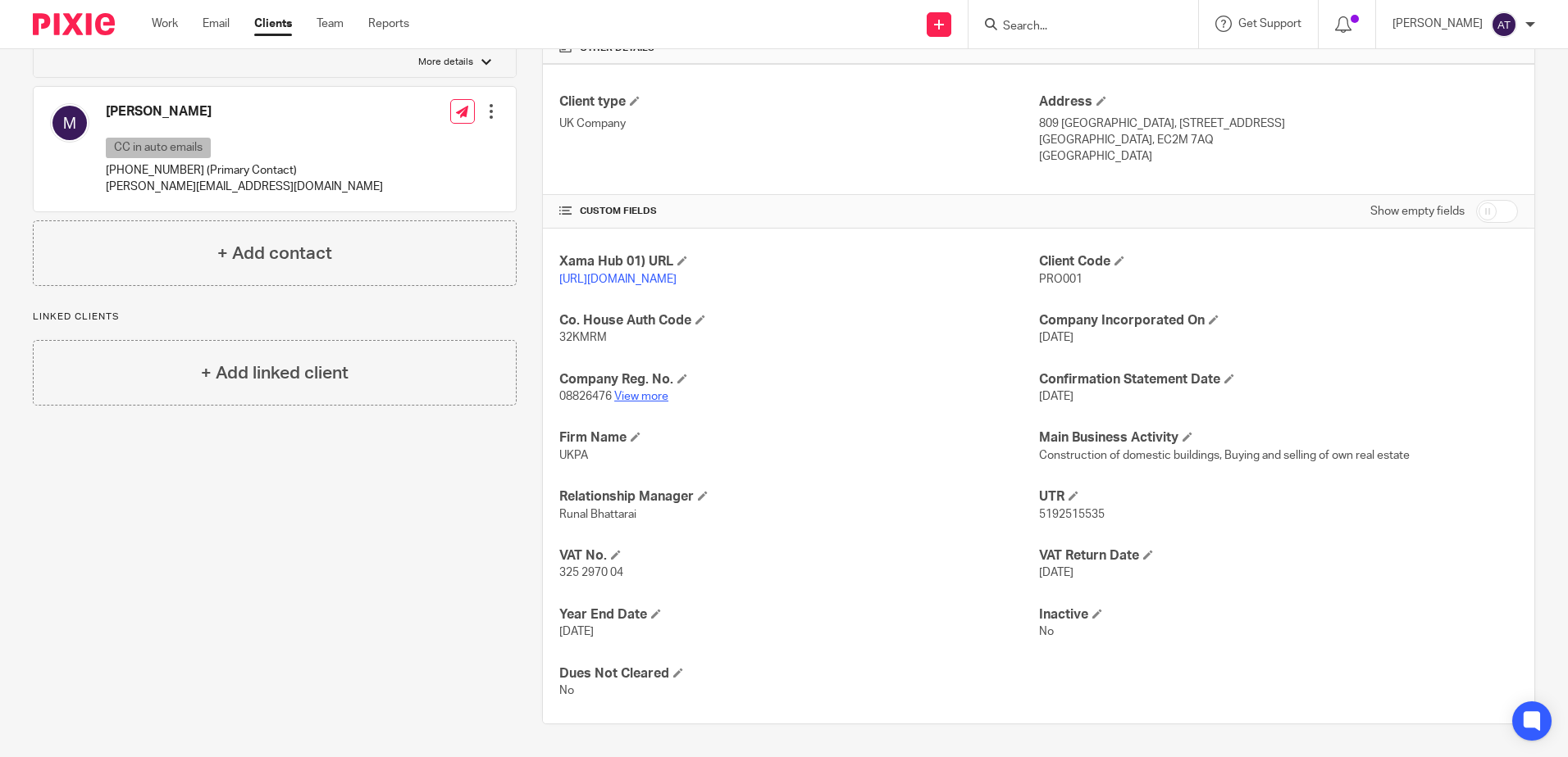
click at [651, 402] on link "View more" at bounding box center [641, 397] width 55 height 11
